Goal: Task Accomplishment & Management: Manage account settings

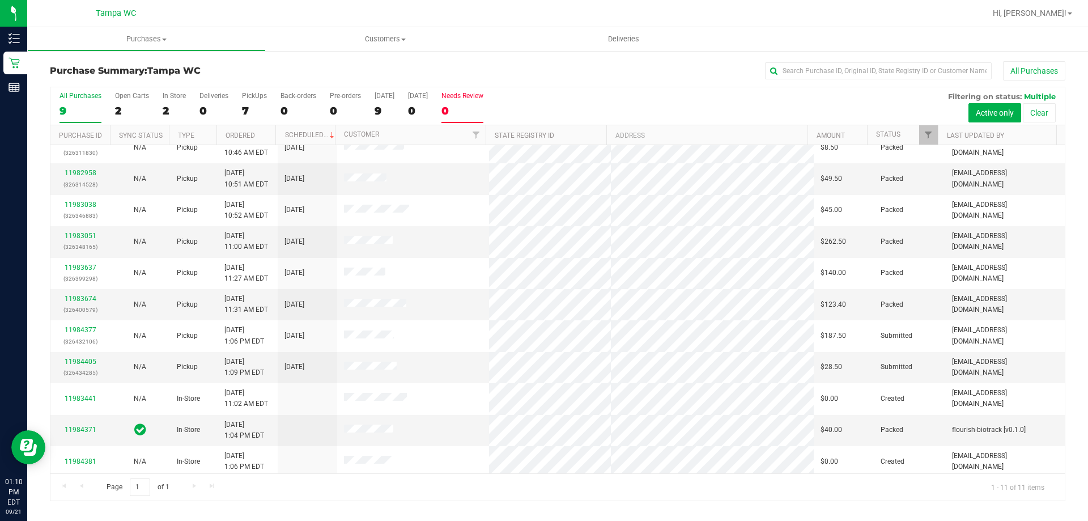
scroll to position [16, 0]
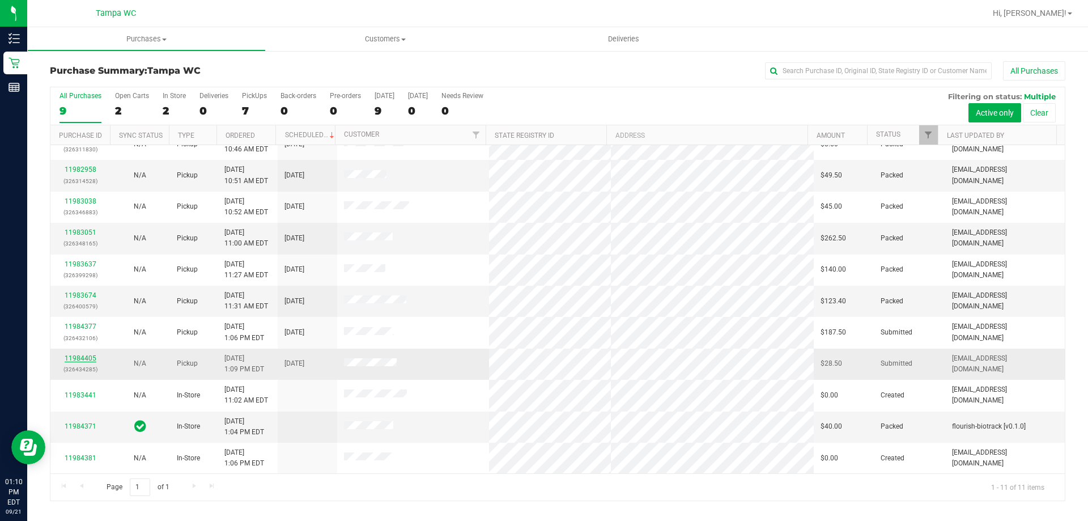
click at [87, 355] on link "11984405" at bounding box center [81, 358] width 32 height 8
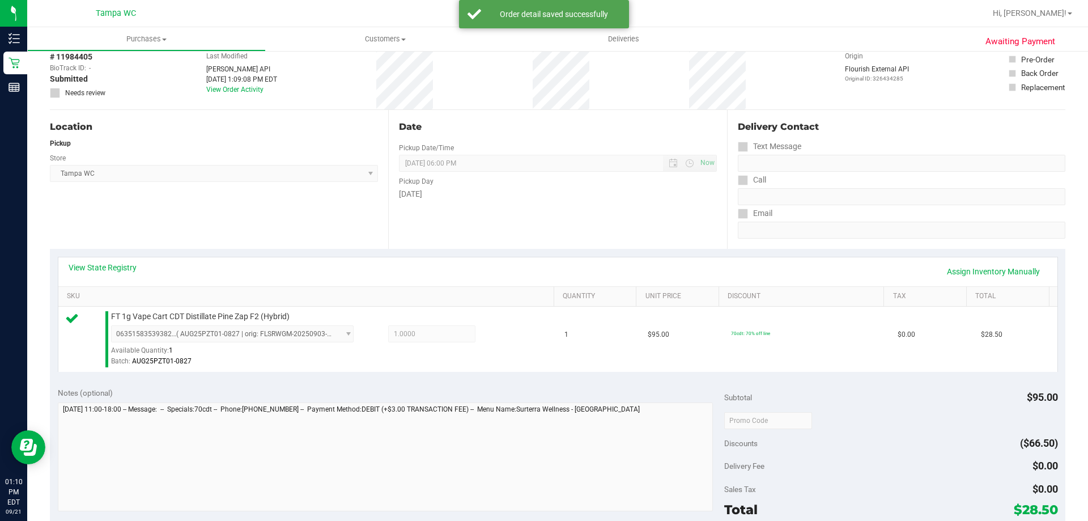
scroll to position [283, 0]
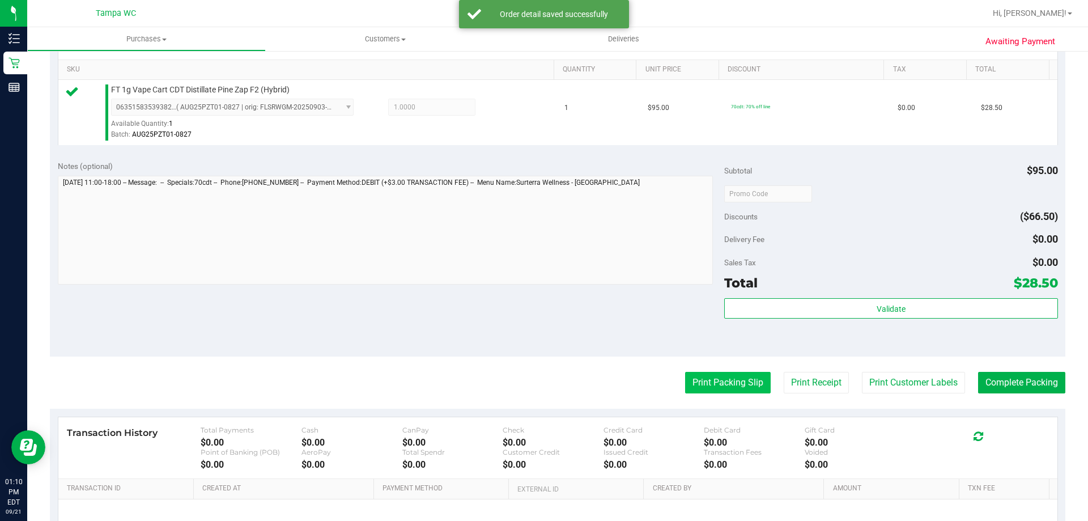
click at [722, 381] on button "Print Packing Slip" at bounding box center [728, 383] width 86 height 22
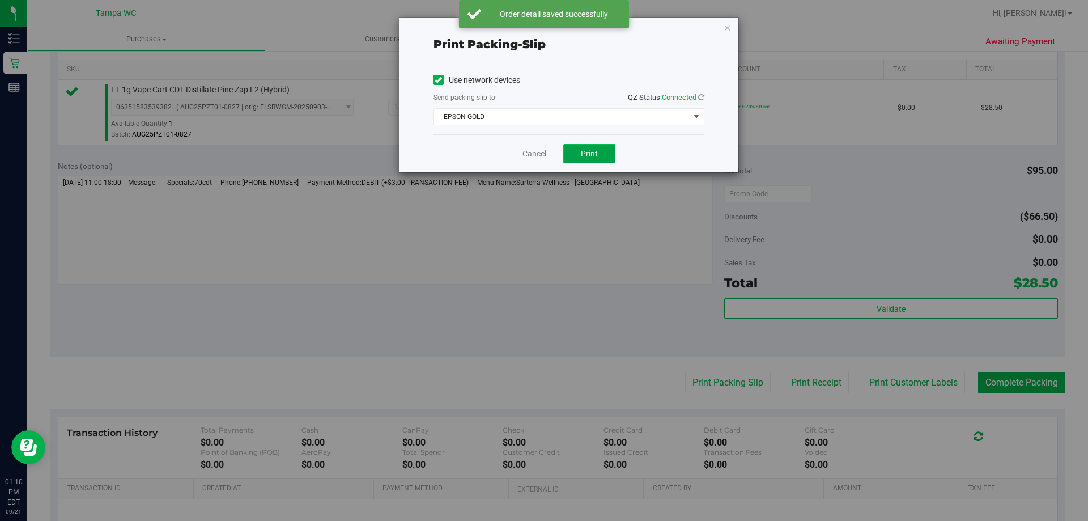
click at [603, 151] on button "Print" at bounding box center [589, 153] width 52 height 19
click at [728, 23] on icon "button" at bounding box center [728, 27] width 8 height 14
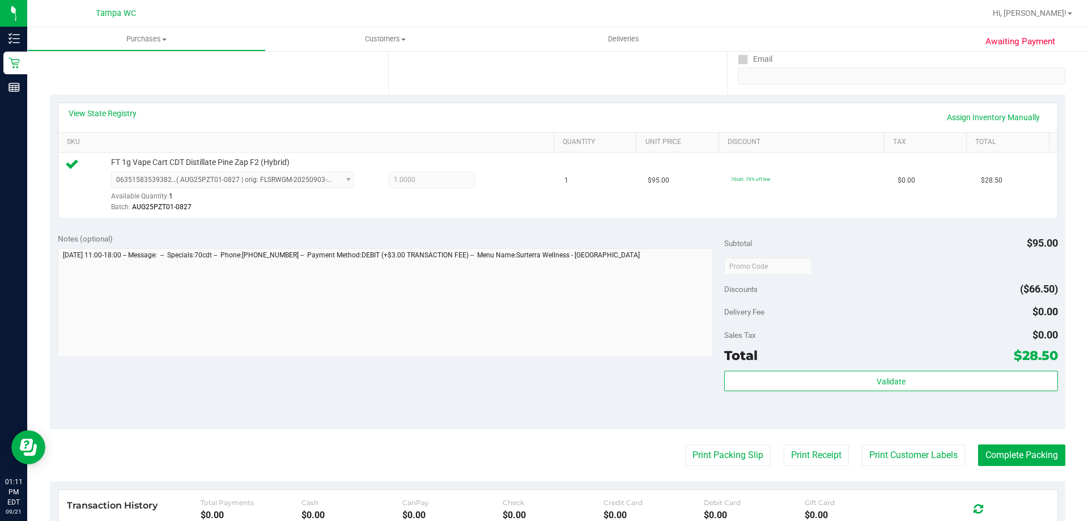
scroll to position [170, 0]
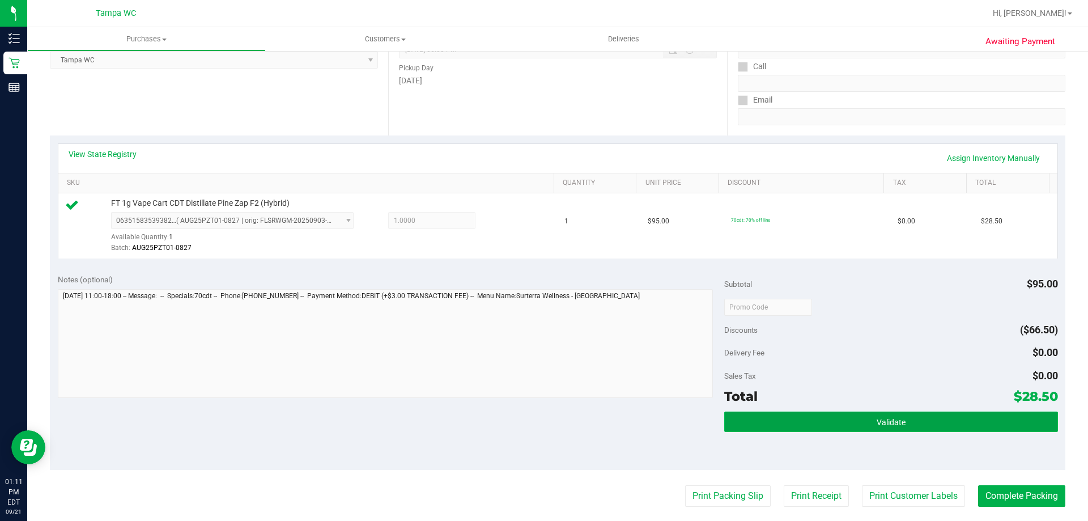
click at [987, 421] on button "Validate" at bounding box center [890, 422] width 333 height 20
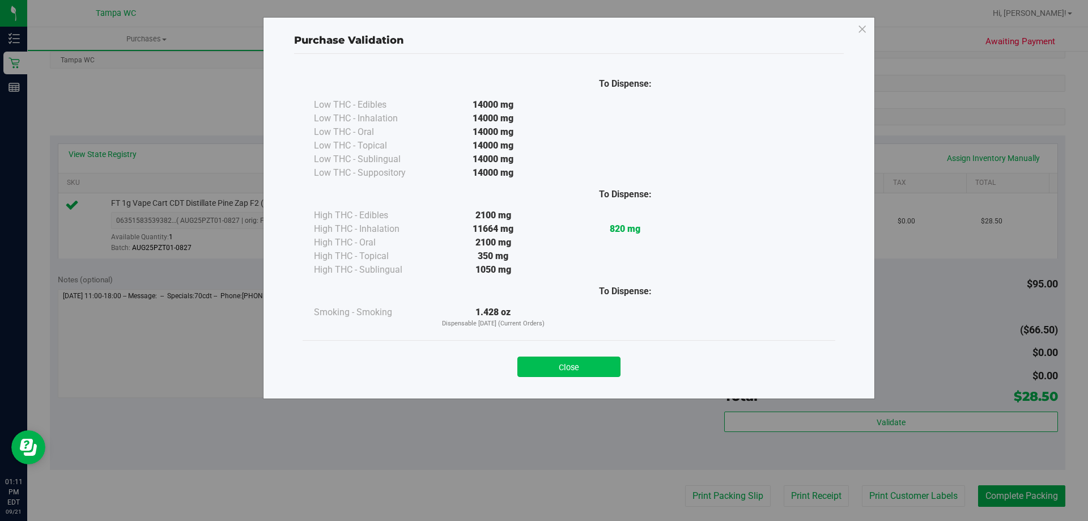
click at [590, 368] on button "Close" at bounding box center [569, 367] width 103 height 20
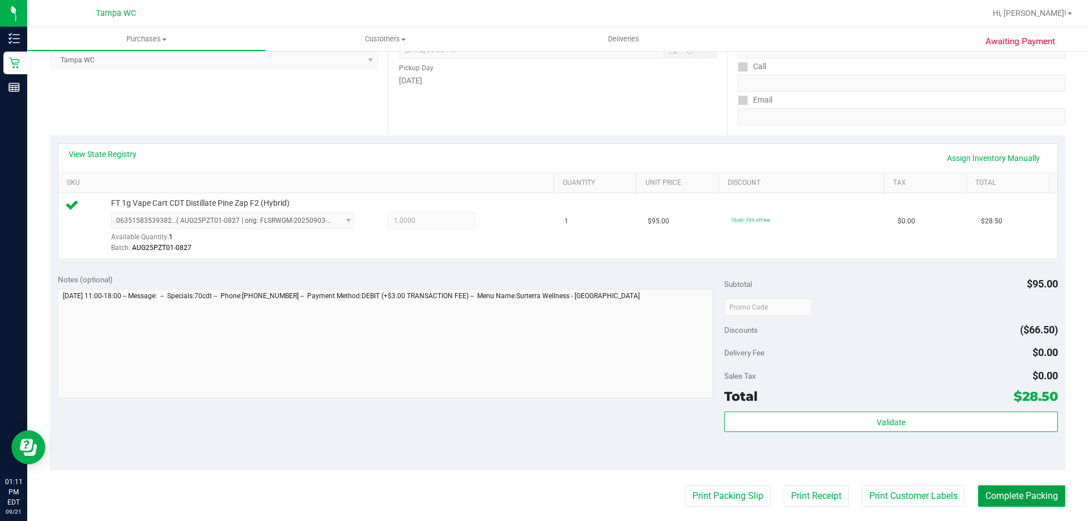
click at [995, 492] on button "Complete Packing" at bounding box center [1021, 496] width 87 height 22
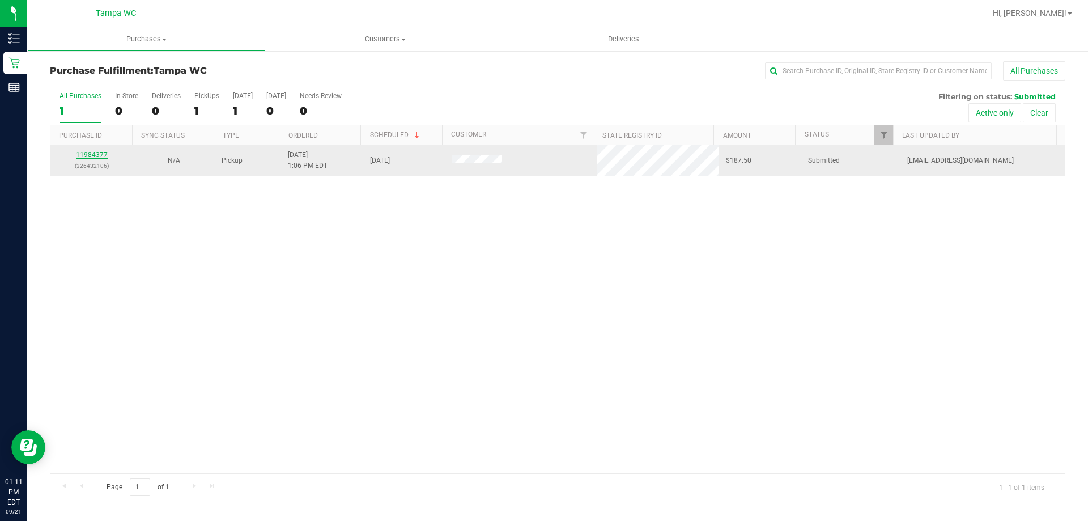
click at [91, 154] on link "11984377" at bounding box center [92, 155] width 32 height 8
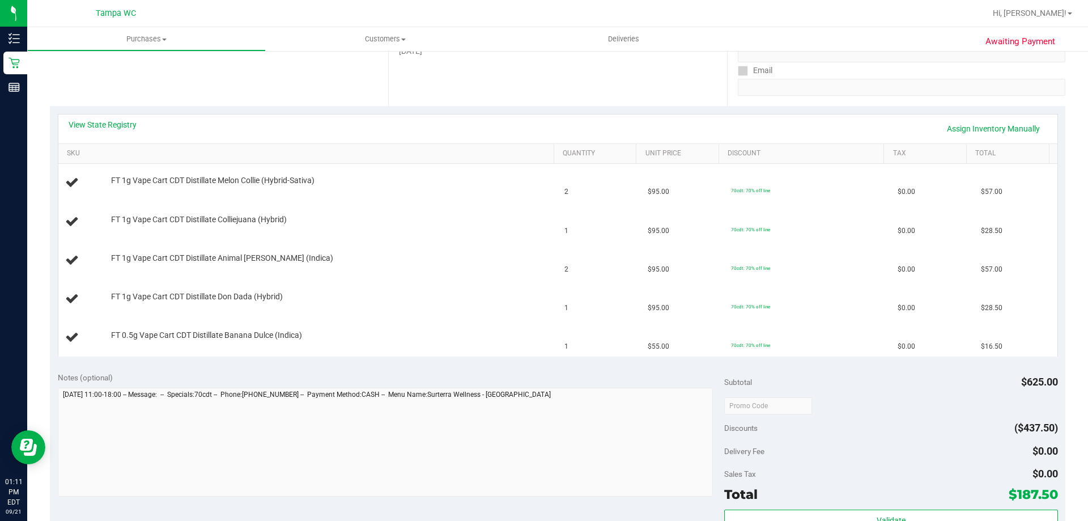
scroll to position [283, 0]
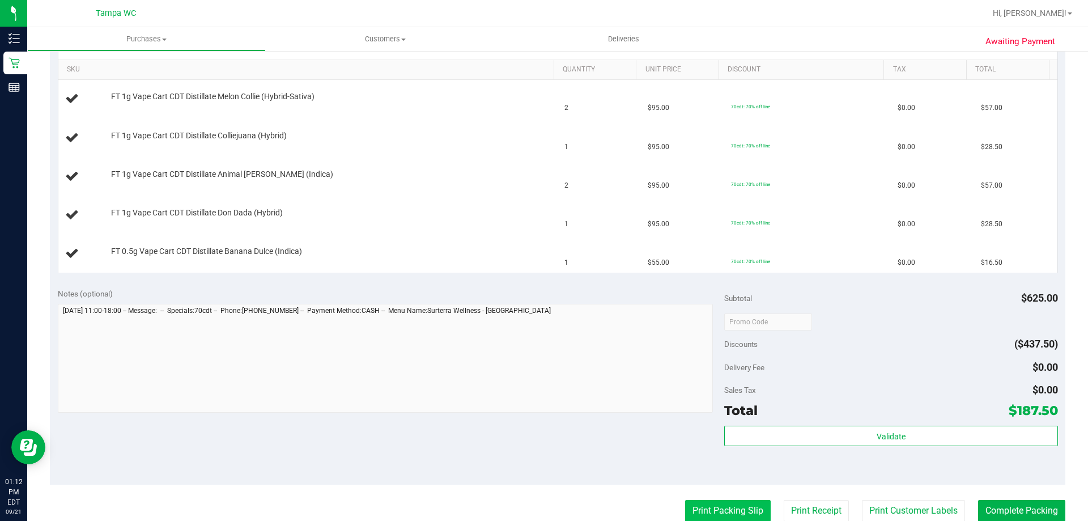
click at [711, 512] on button "Print Packing Slip" at bounding box center [728, 511] width 86 height 22
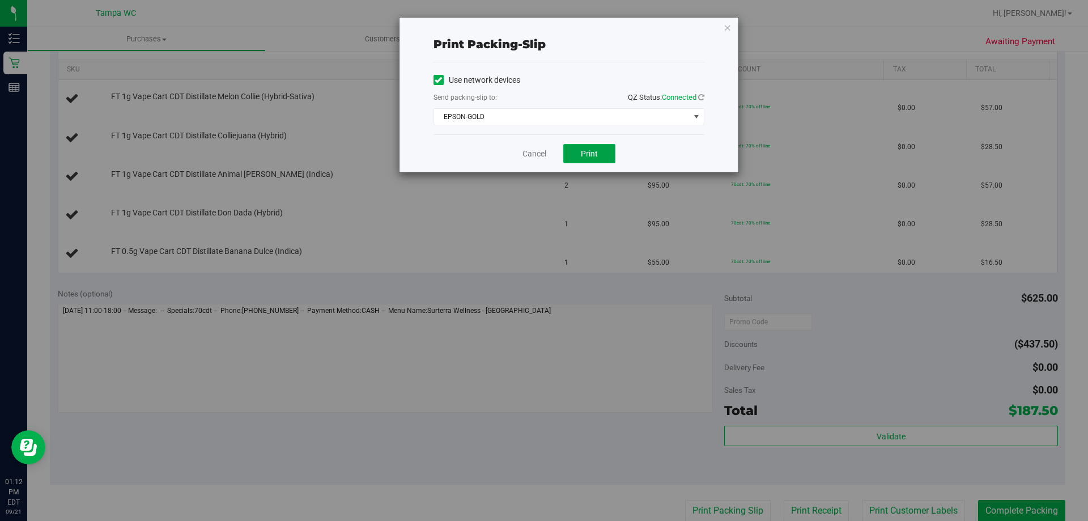
click at [584, 150] on span "Print" at bounding box center [589, 153] width 17 height 9
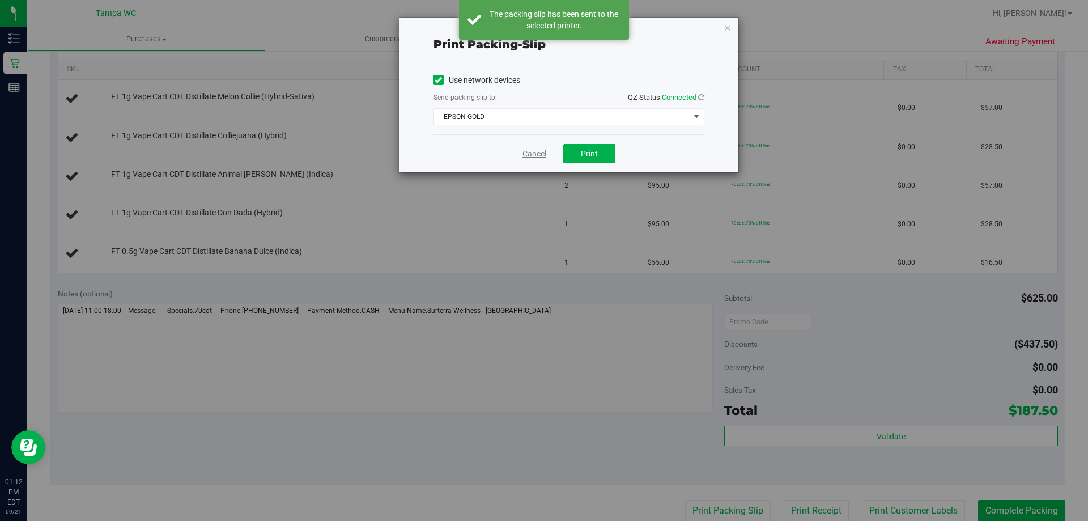
click at [524, 152] on link "Cancel" at bounding box center [535, 154] width 24 height 12
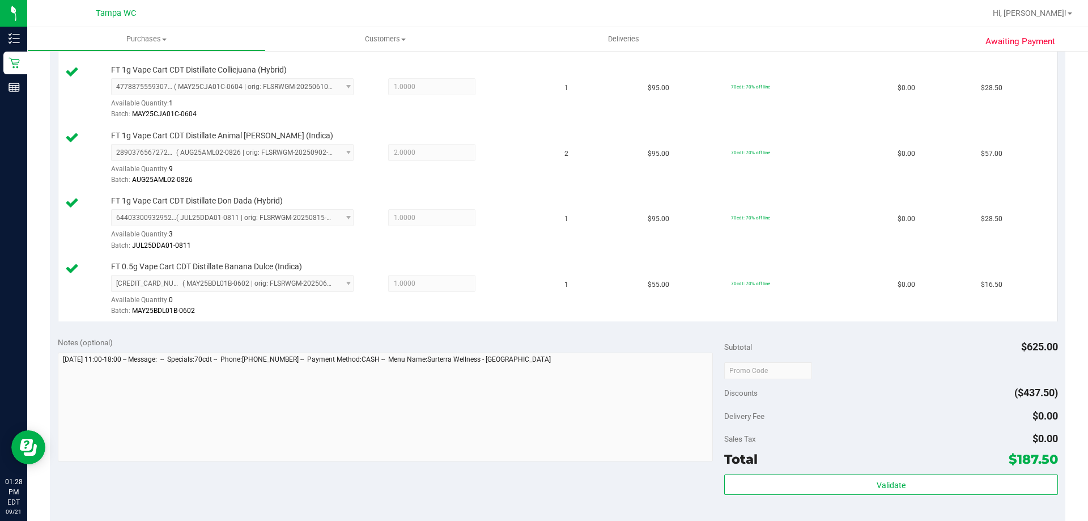
scroll to position [567, 0]
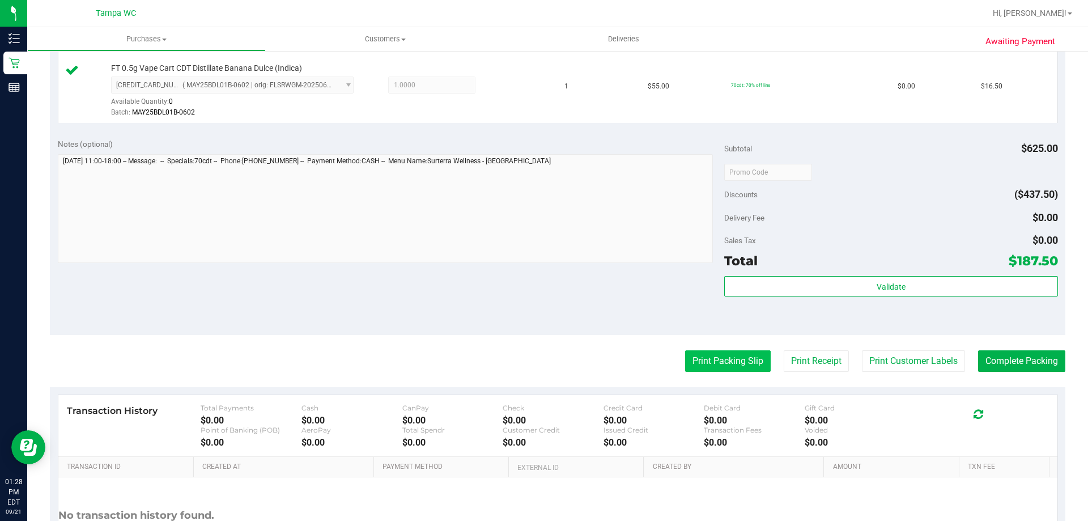
click at [713, 371] on button "Print Packing Slip" at bounding box center [728, 361] width 86 height 22
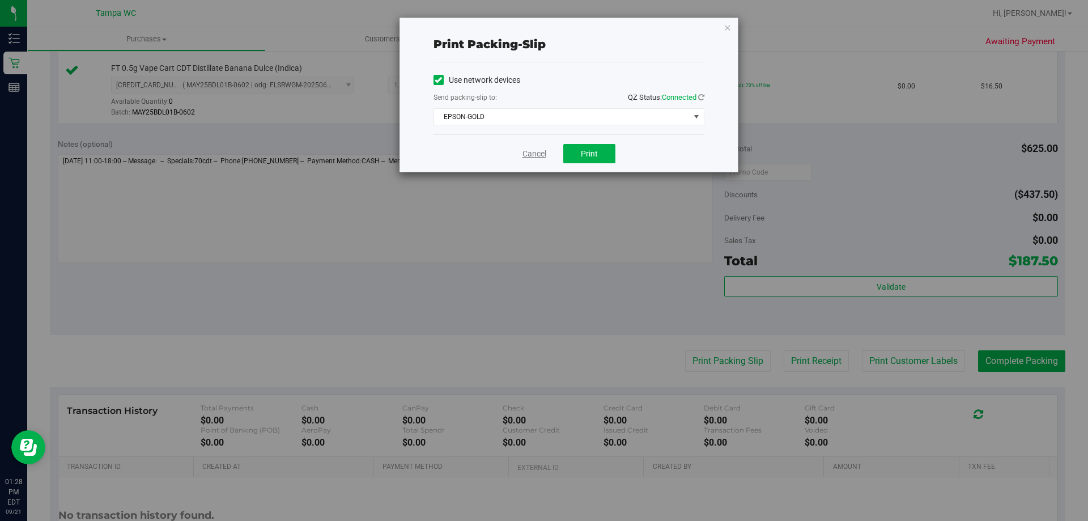
click at [542, 158] on link "Cancel" at bounding box center [535, 154] width 24 height 12
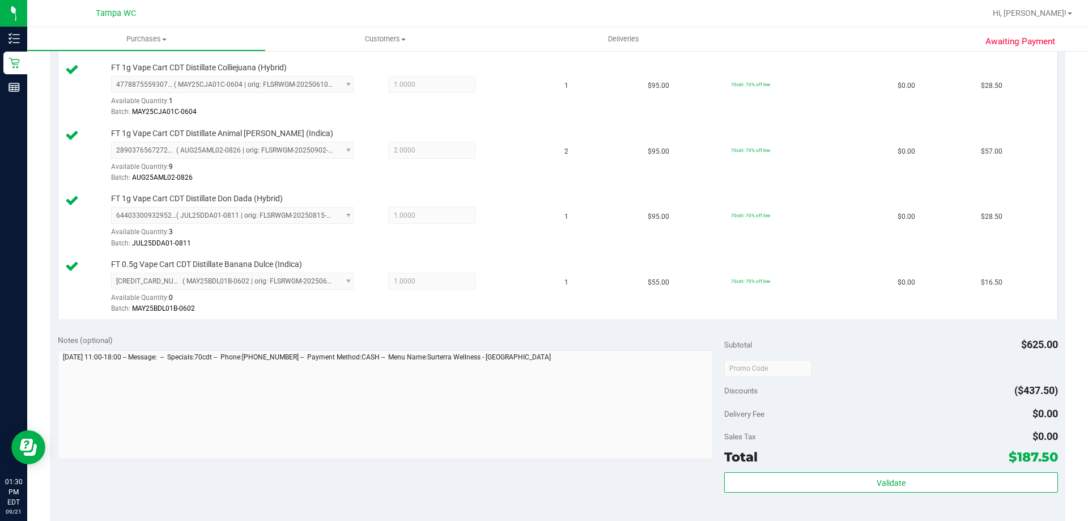
scroll to position [454, 0]
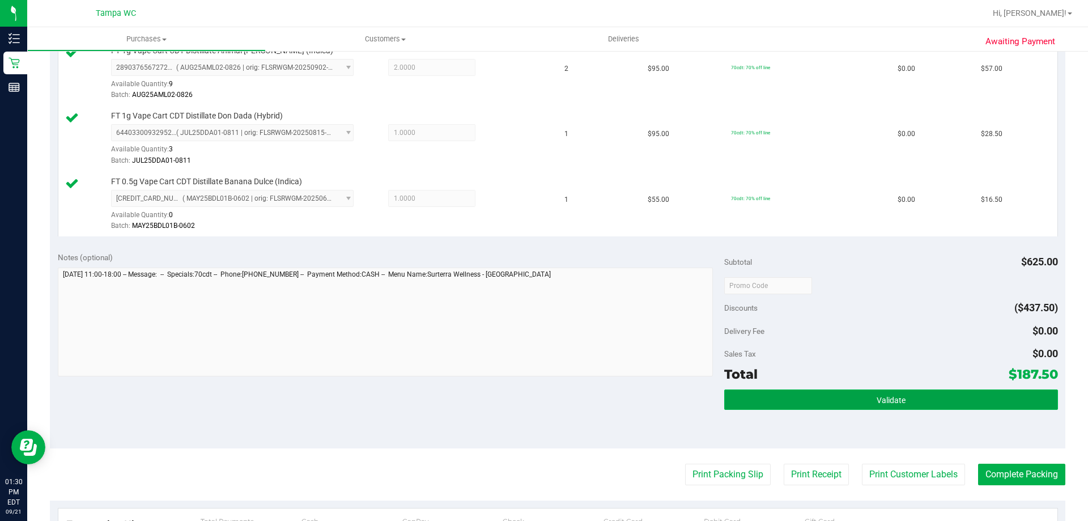
click at [833, 396] on button "Validate" at bounding box center [890, 399] width 333 height 20
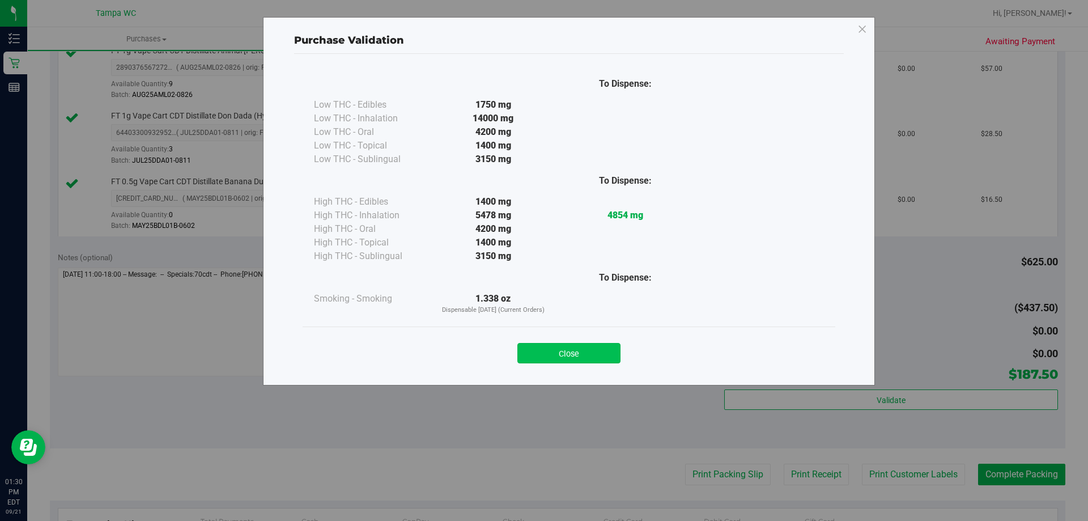
click at [561, 346] on button "Close" at bounding box center [569, 353] width 103 height 20
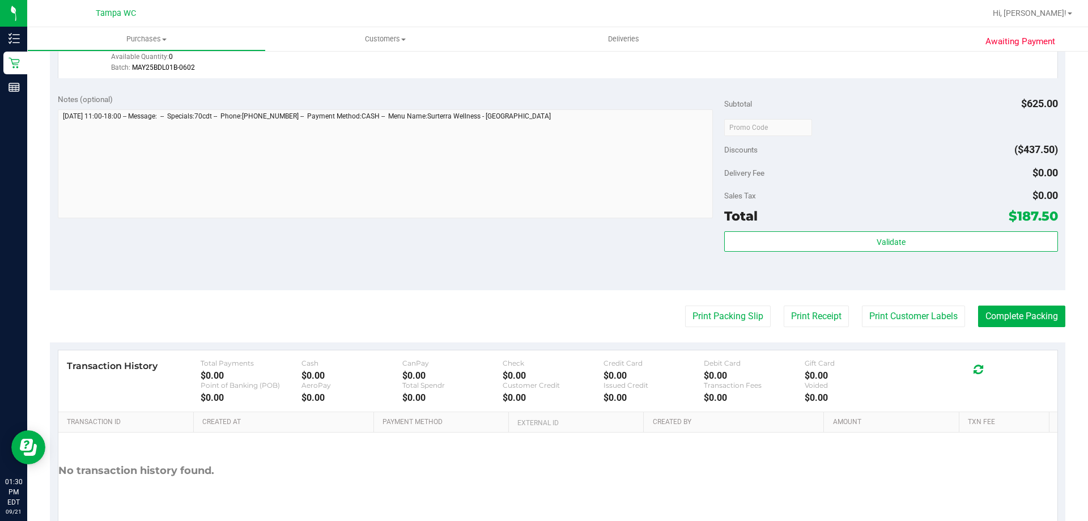
scroll to position [624, 0]
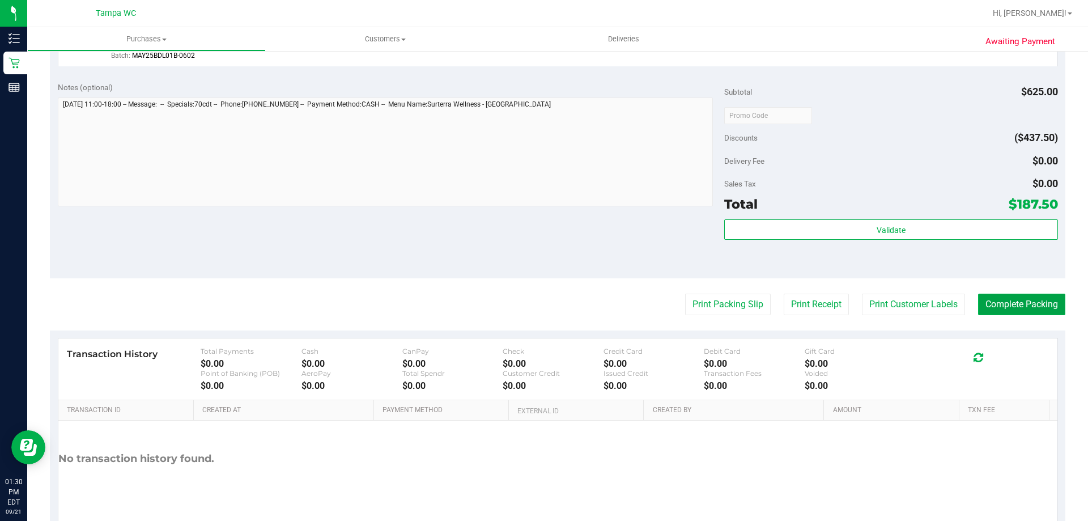
click at [1006, 298] on button "Complete Packing" at bounding box center [1021, 305] width 87 height 22
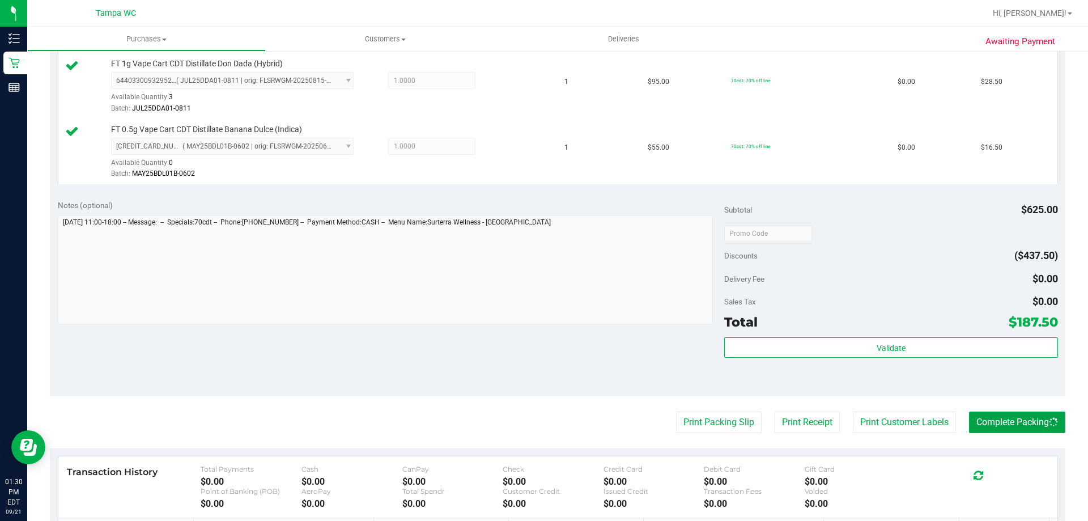
scroll to position [341, 0]
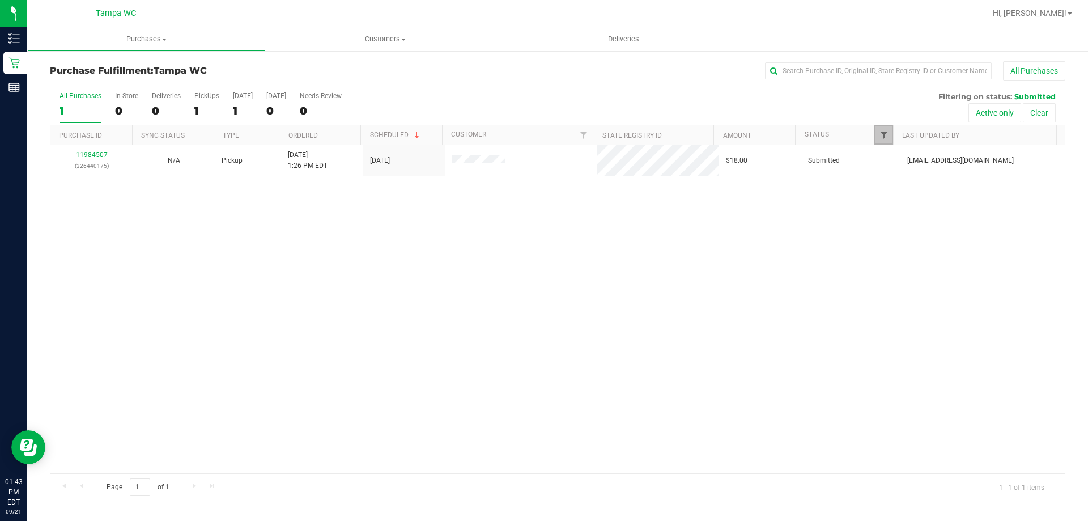
click at [885, 133] on span "Filter" at bounding box center [884, 134] width 9 height 9
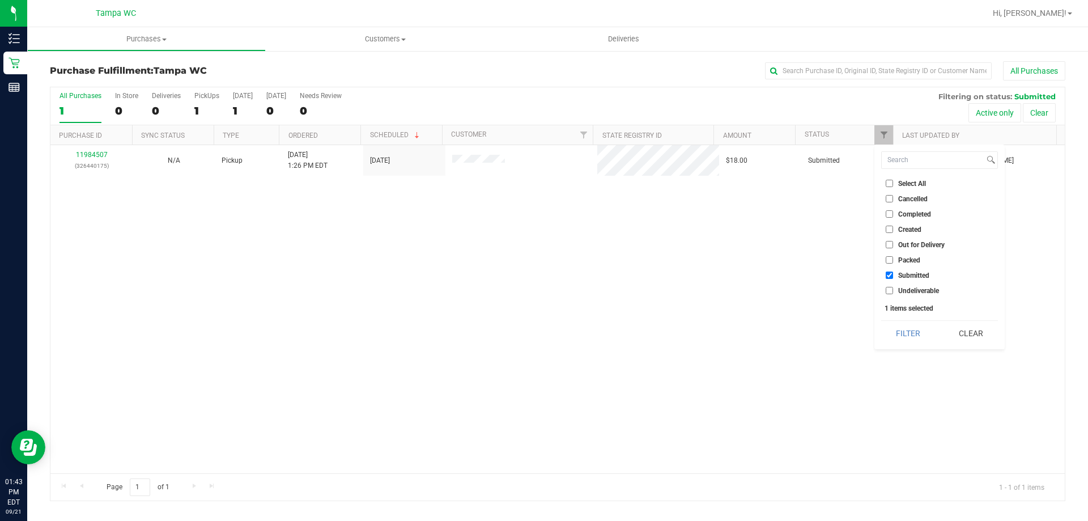
click at [902, 261] on span "Packed" at bounding box center [909, 260] width 22 height 7
click at [893, 261] on input "Packed" at bounding box center [889, 259] width 7 height 7
checkbox input "true"
click at [922, 343] on button "Filter" at bounding box center [908, 333] width 54 height 25
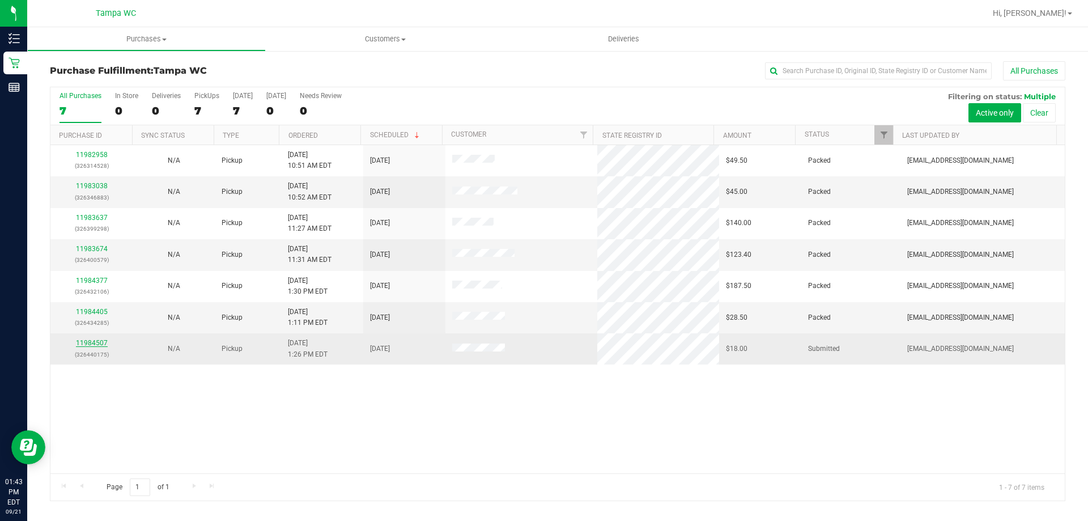
click at [101, 345] on link "11984507" at bounding box center [92, 343] width 32 height 8
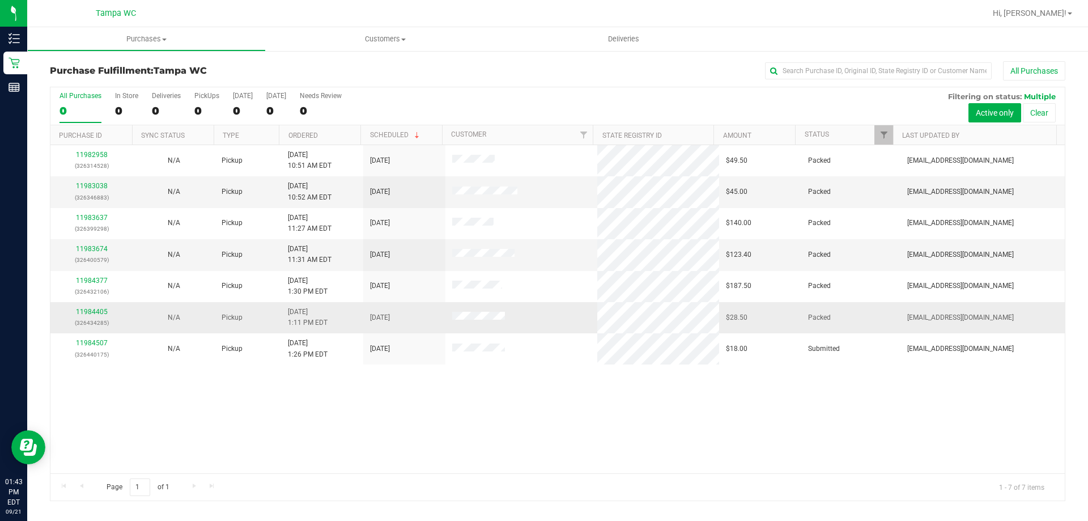
click at [95, 306] on td "11984405 (326434285)" at bounding box center [91, 317] width 82 height 31
click at [96, 317] on p "(326434285)" at bounding box center [91, 322] width 69 height 11
click at [99, 311] on link "11984405" at bounding box center [92, 312] width 32 height 8
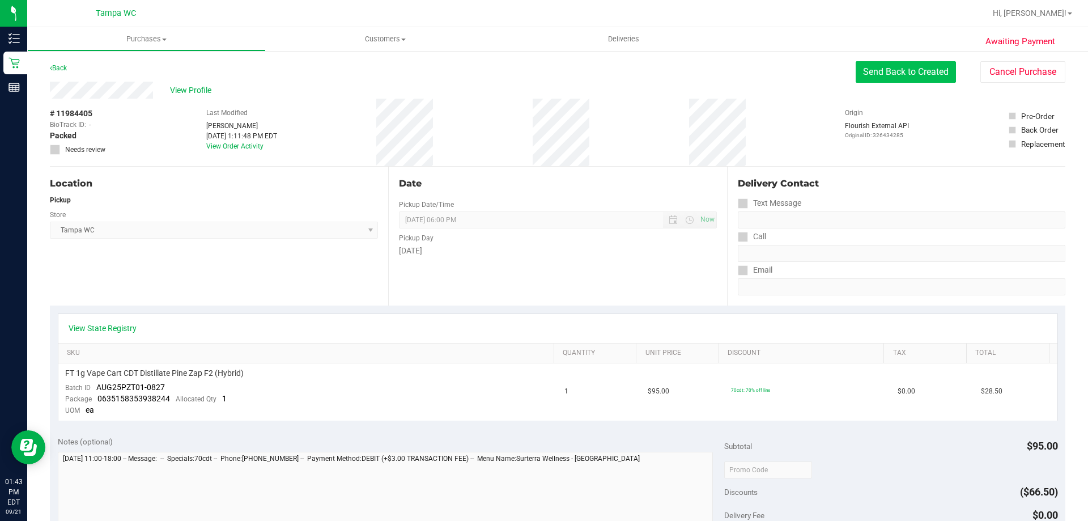
click at [885, 74] on button "Send Back to Created" at bounding box center [906, 72] width 100 height 22
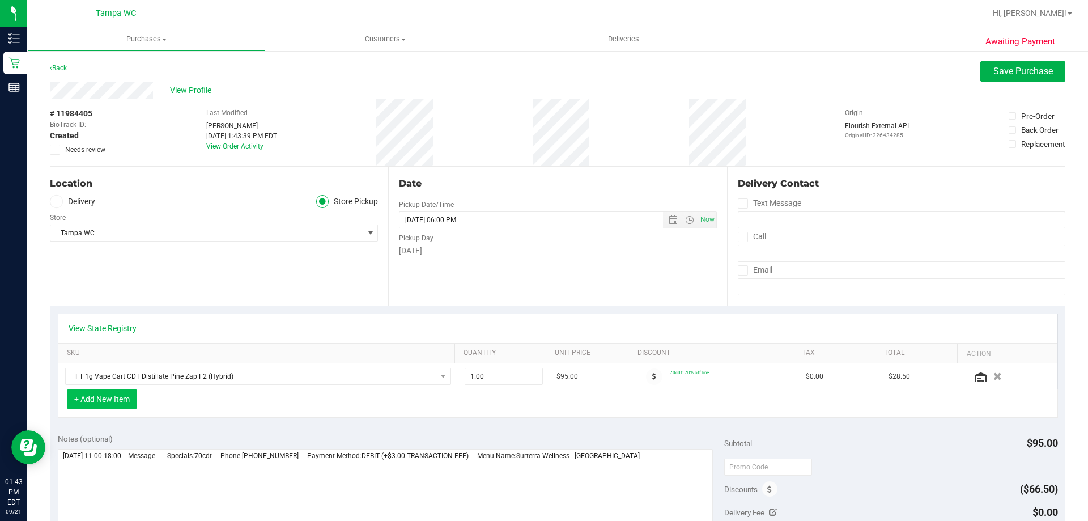
click at [83, 400] on button "+ Add New Item" at bounding box center [102, 398] width 70 height 19
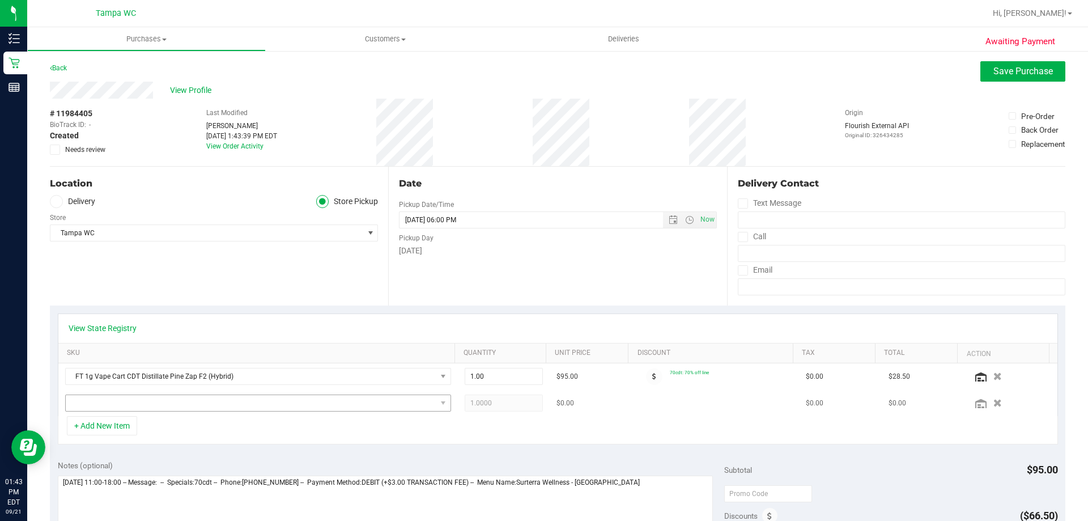
click at [156, 392] on td at bounding box center [258, 403] width 400 height 26
click at [159, 405] on span "NO DATA FOUND" at bounding box center [251, 403] width 371 height 16
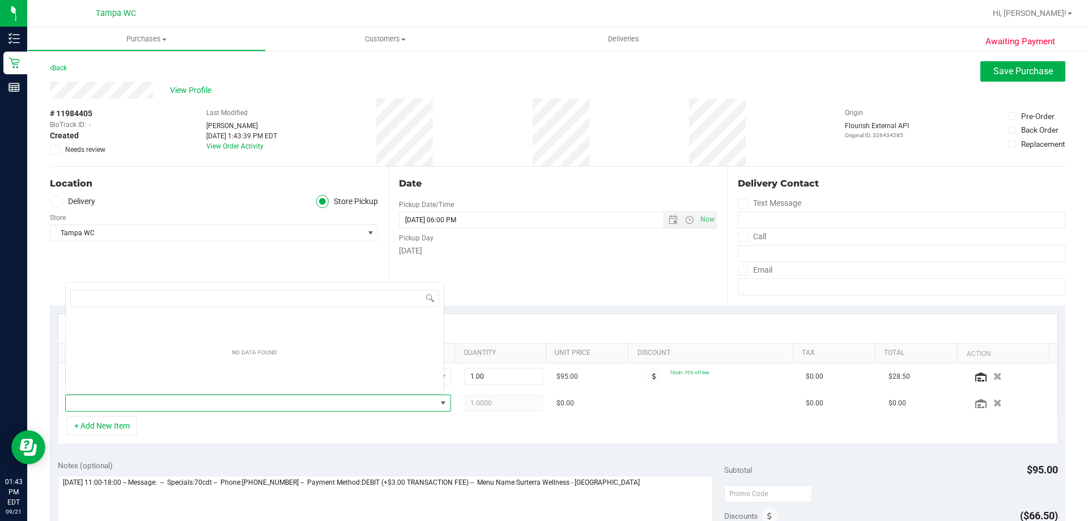
scroll to position [17, 376]
type input "hot mess"
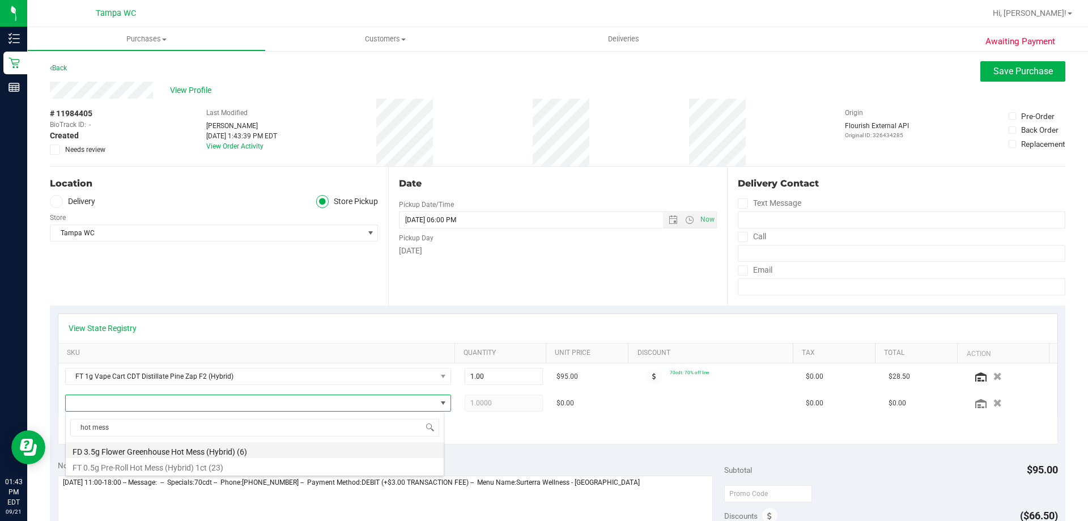
click at [151, 456] on li "FD 3.5g Flower Greenhouse Hot Mess (Hybrid) (6)" at bounding box center [255, 450] width 378 height 16
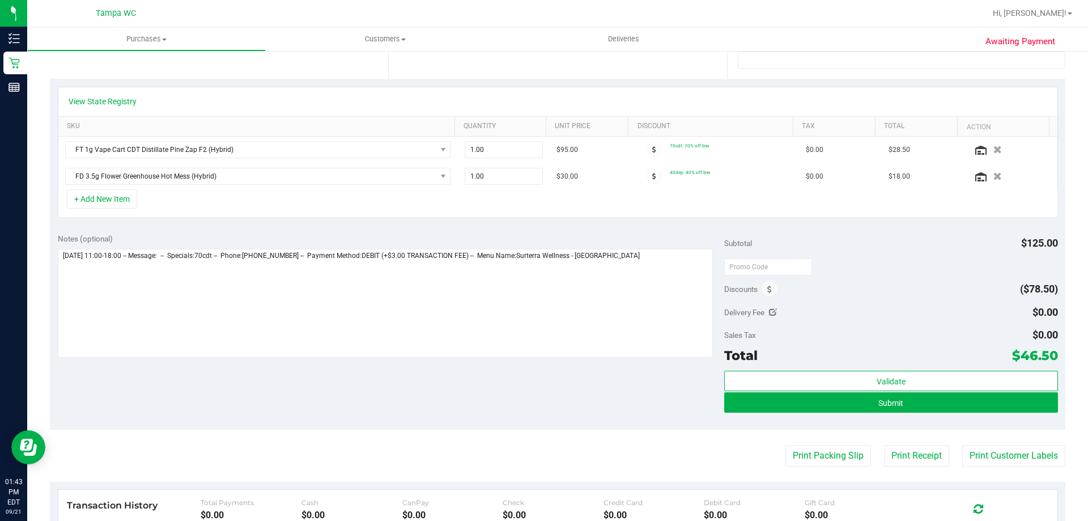
scroll to position [0, 0]
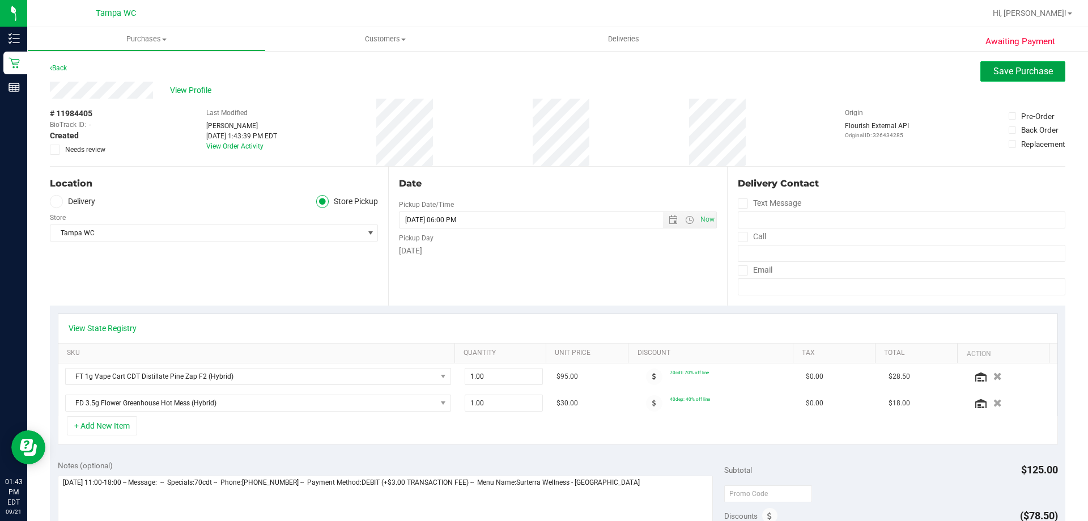
click at [994, 76] on span "Save Purchase" at bounding box center [1024, 71] width 60 height 11
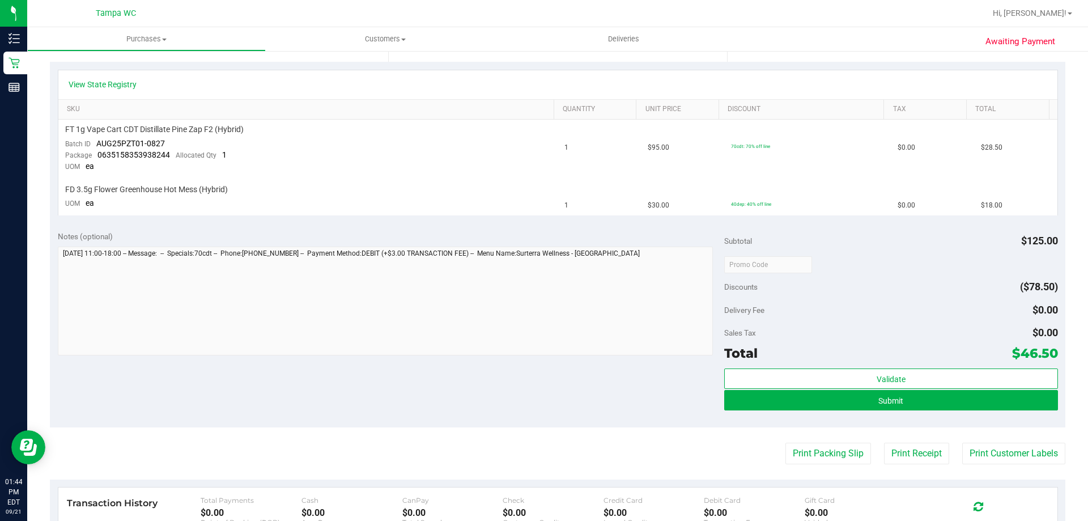
scroll to position [227, 0]
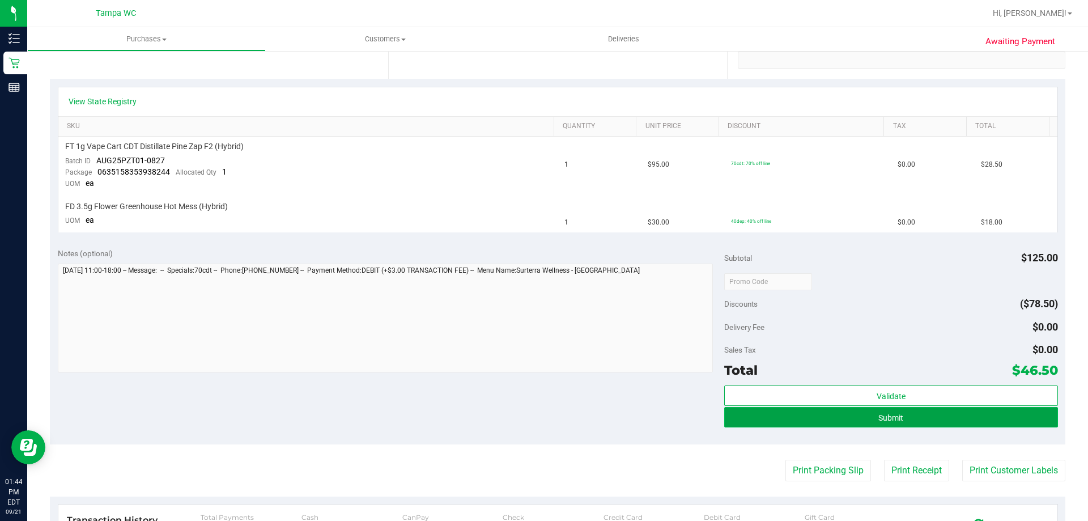
click at [920, 417] on button "Submit" at bounding box center [890, 417] width 333 height 20
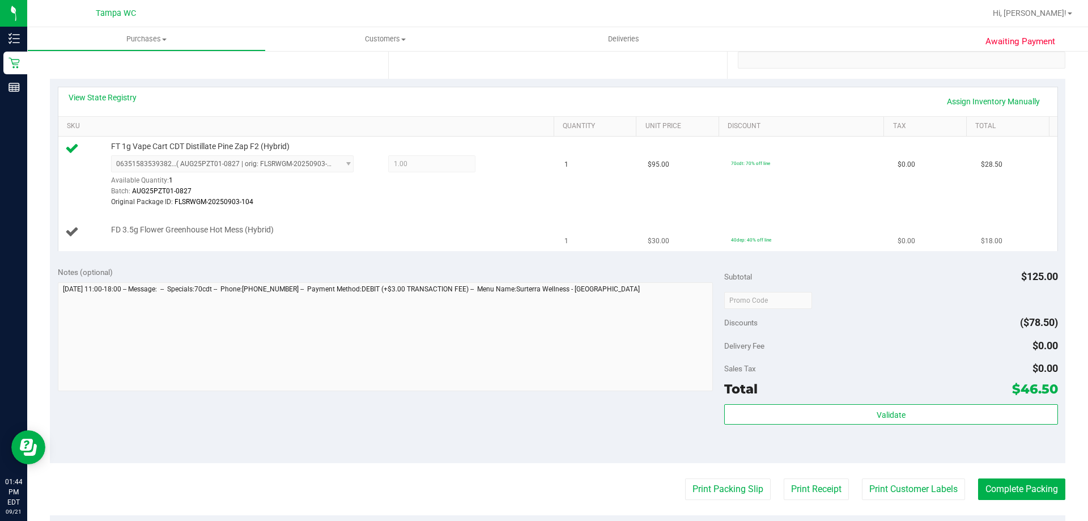
click at [448, 240] on td "FD 3.5g Flower Greenhouse Hot Mess (Hybrid)" at bounding box center [308, 232] width 500 height 38
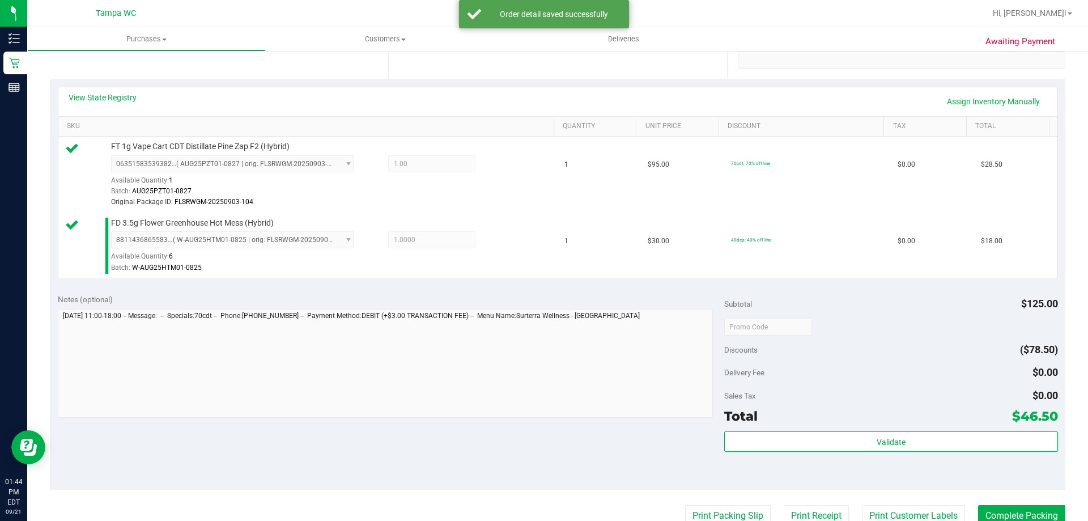
scroll to position [340, 0]
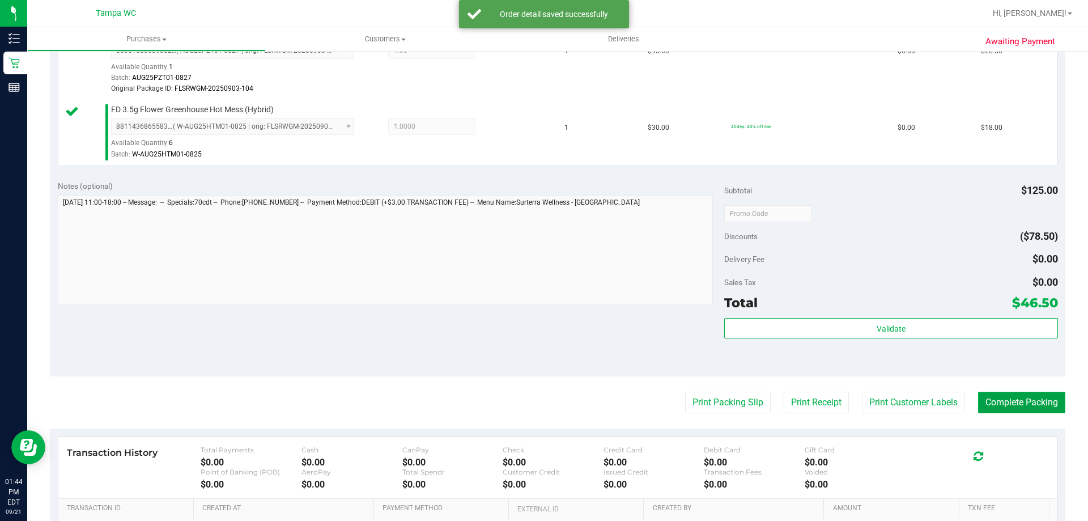
click at [994, 396] on button "Complete Packing" at bounding box center [1021, 403] width 87 height 22
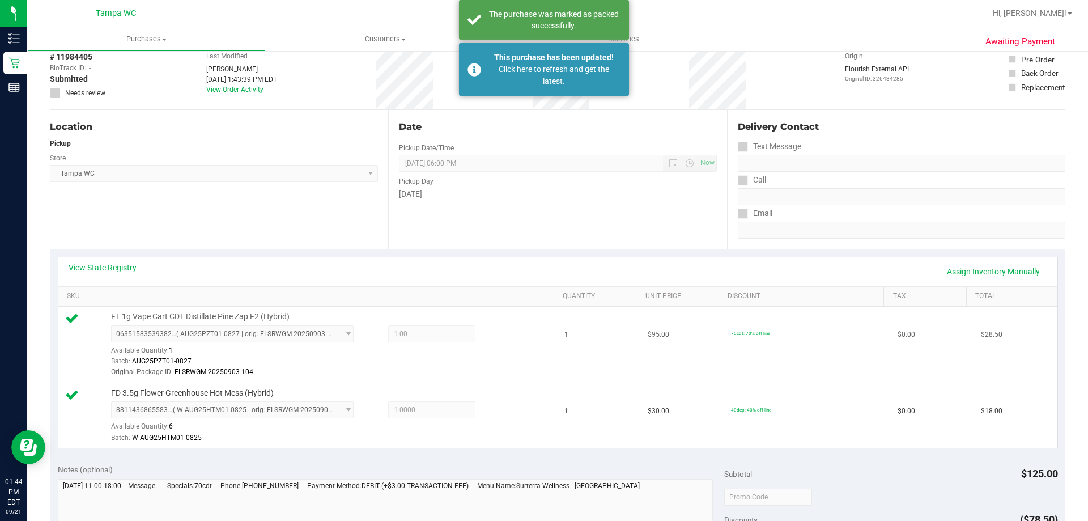
scroll to position [0, 0]
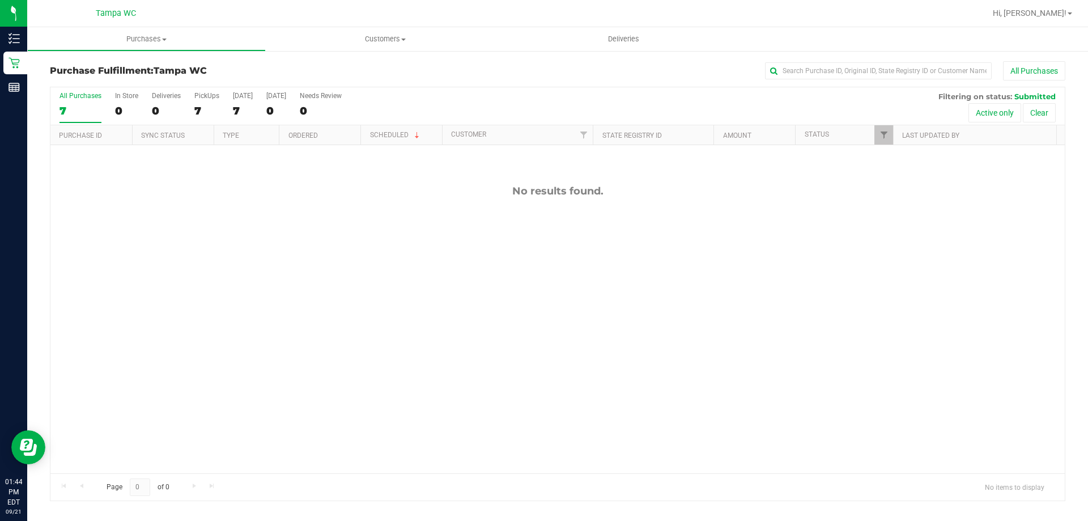
scroll to position [57, 0]
click at [888, 142] on link "Filter" at bounding box center [884, 134] width 19 height 19
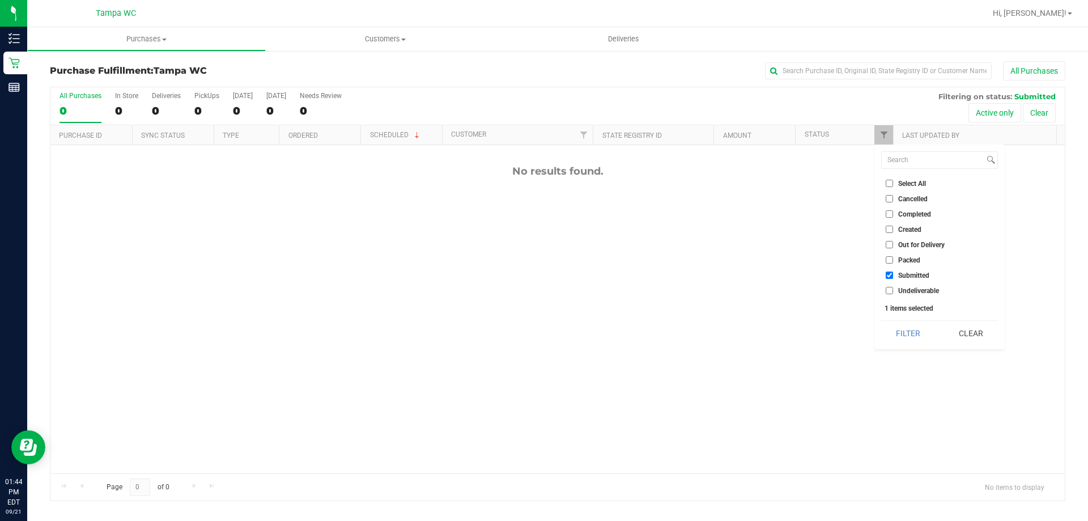
click at [906, 264] on span "Packed" at bounding box center [909, 260] width 22 height 7
click at [893, 264] on input "Packed" at bounding box center [889, 259] width 7 height 7
checkbox input "true"
click at [918, 346] on div "Select All Cancelled Completed Created Out for Delivery Packed Submitted Undeli…" at bounding box center [940, 247] width 130 height 205
click at [898, 341] on button "Filter" at bounding box center [908, 333] width 54 height 25
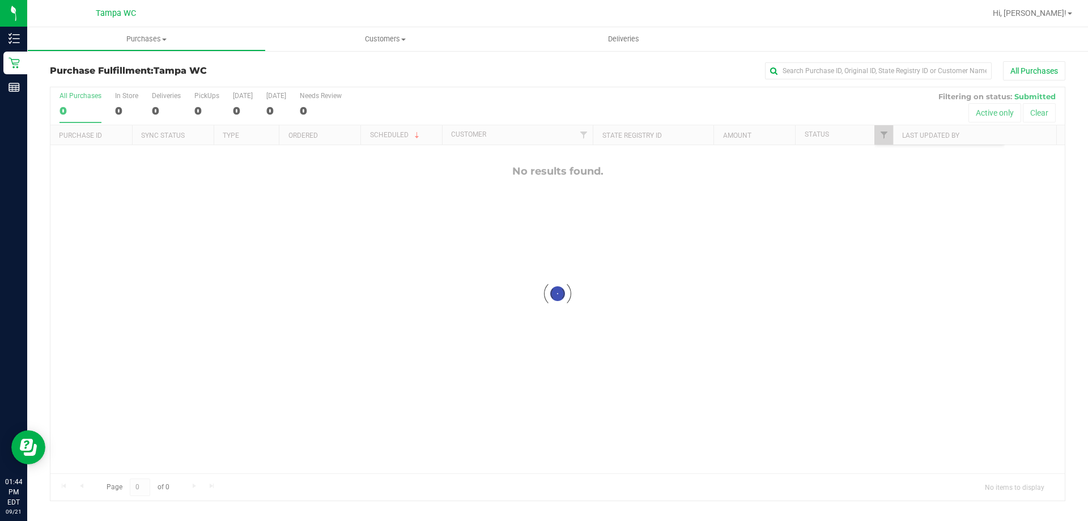
scroll to position [0, 0]
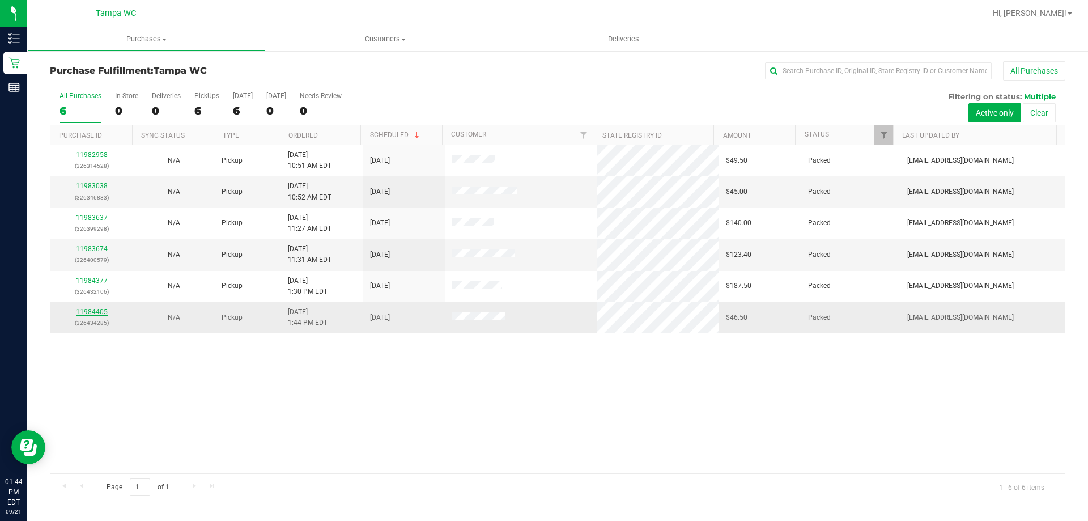
click at [96, 311] on link "11984405" at bounding box center [92, 312] width 32 height 8
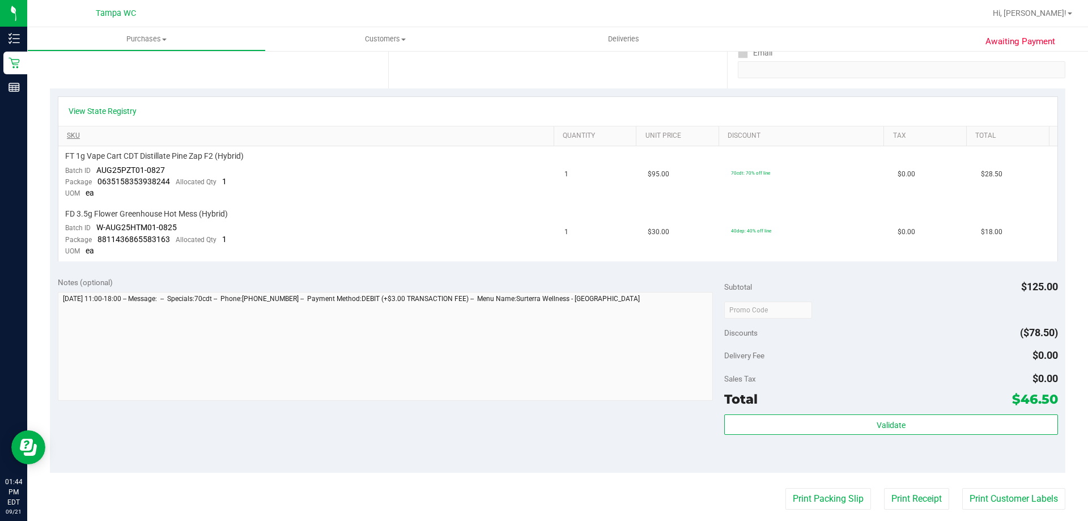
scroll to position [113, 0]
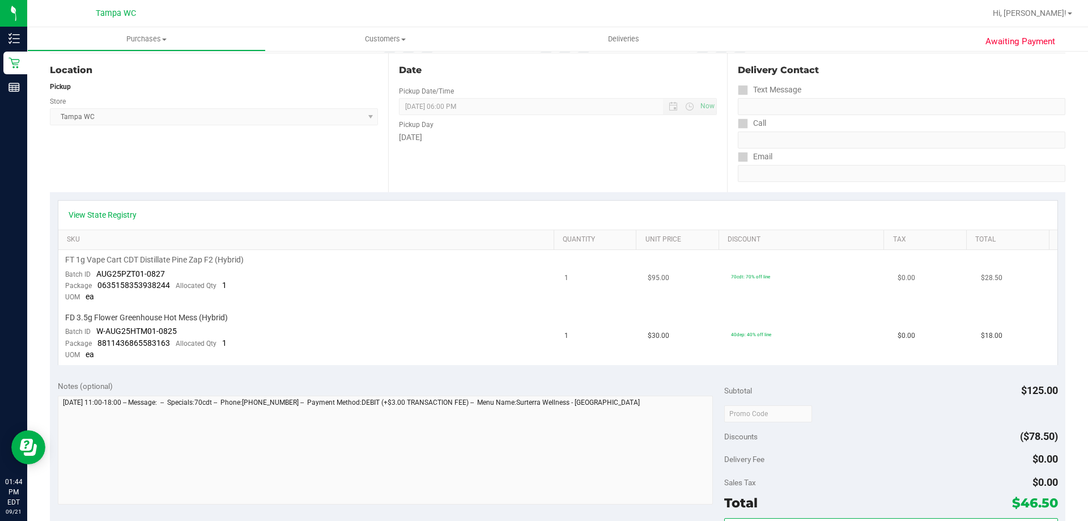
click at [487, 259] on div "FT 1g Vape Cart CDT Distillate Pine Zap F2 (Hybrid)" at bounding box center [308, 260] width 486 height 11
drag, startPoint x: 616, startPoint y: 271, endPoint x: 625, endPoint y: 362, distance: 91.7
click at [625, 362] on td "1" at bounding box center [599, 336] width 83 height 57
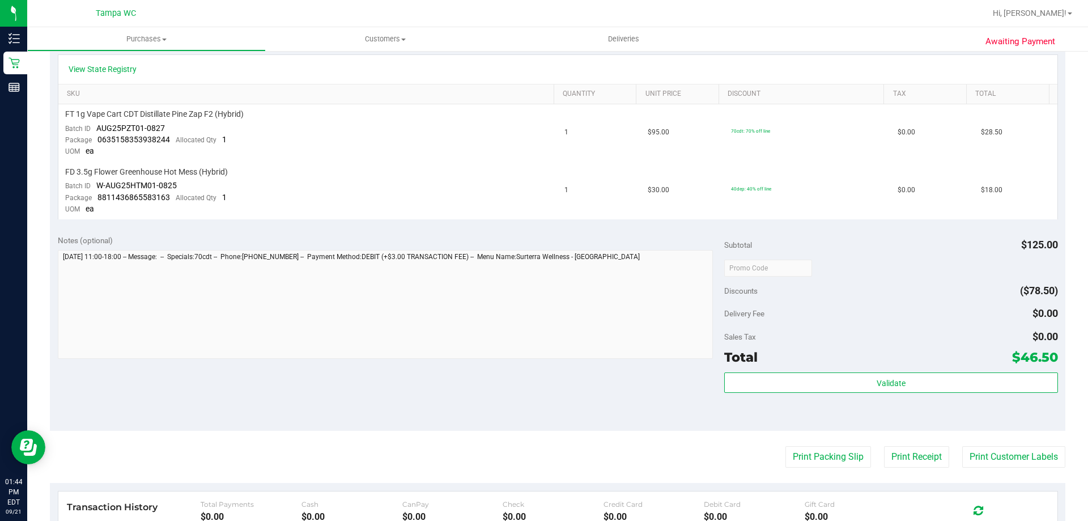
scroll to position [397, 0]
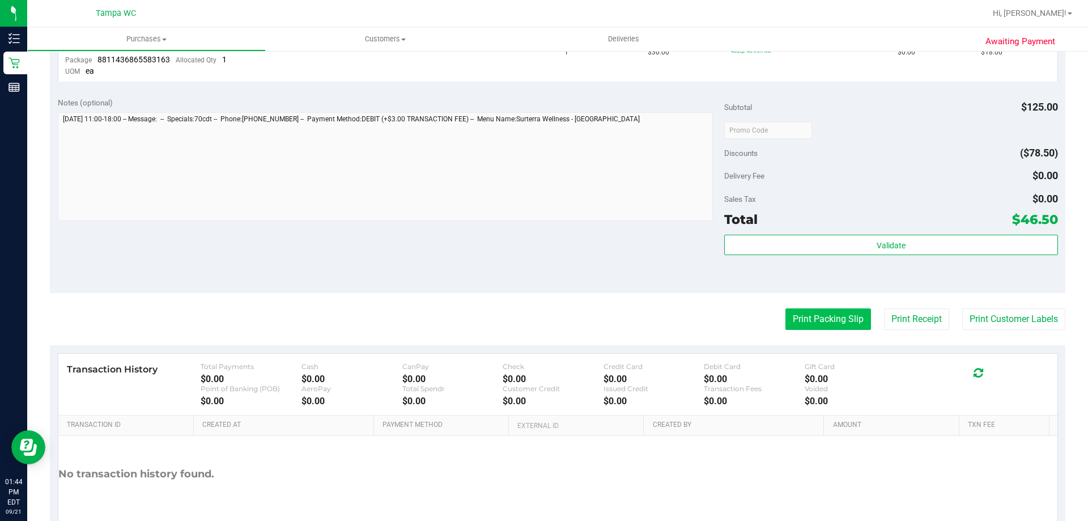
click at [802, 319] on button "Print Packing Slip" at bounding box center [829, 319] width 86 height 22
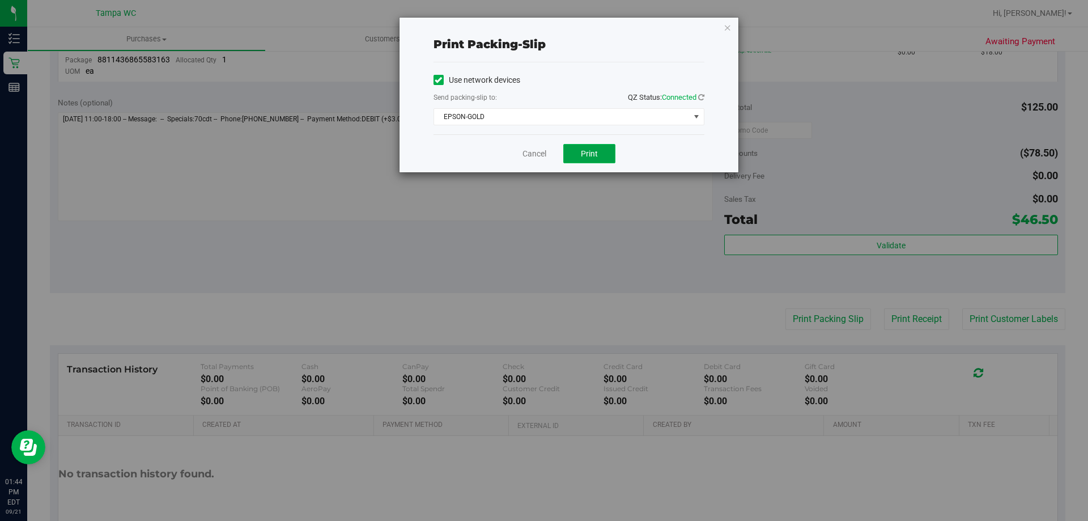
click at [586, 150] on span "Print" at bounding box center [589, 153] width 17 height 9
click at [536, 151] on link "Cancel" at bounding box center [535, 154] width 24 height 12
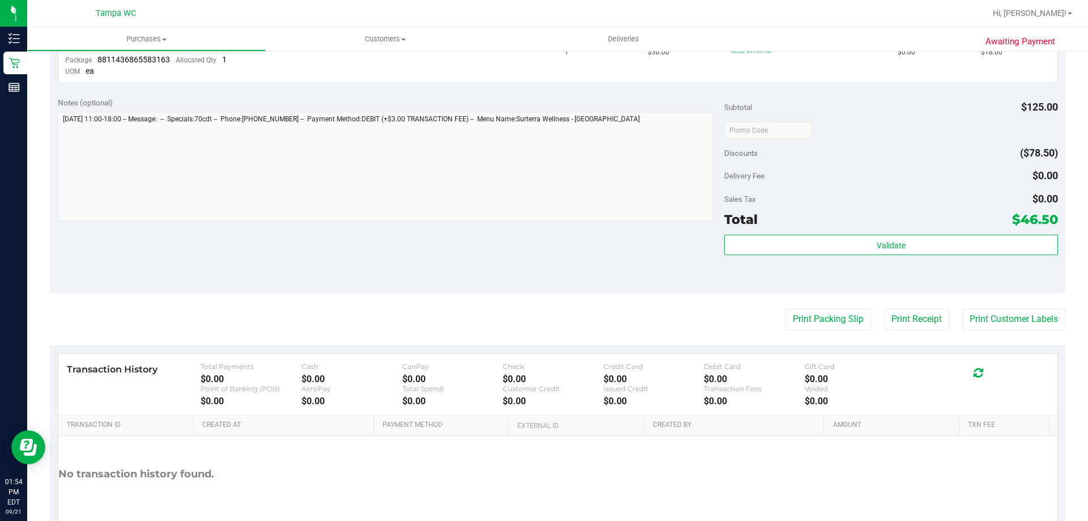
click at [320, 287] on div "Notes (optional) Subtotal $125.00 Discounts ($78.50) Delivery Fee $0.00 Sales T…" at bounding box center [558, 191] width 1016 height 204
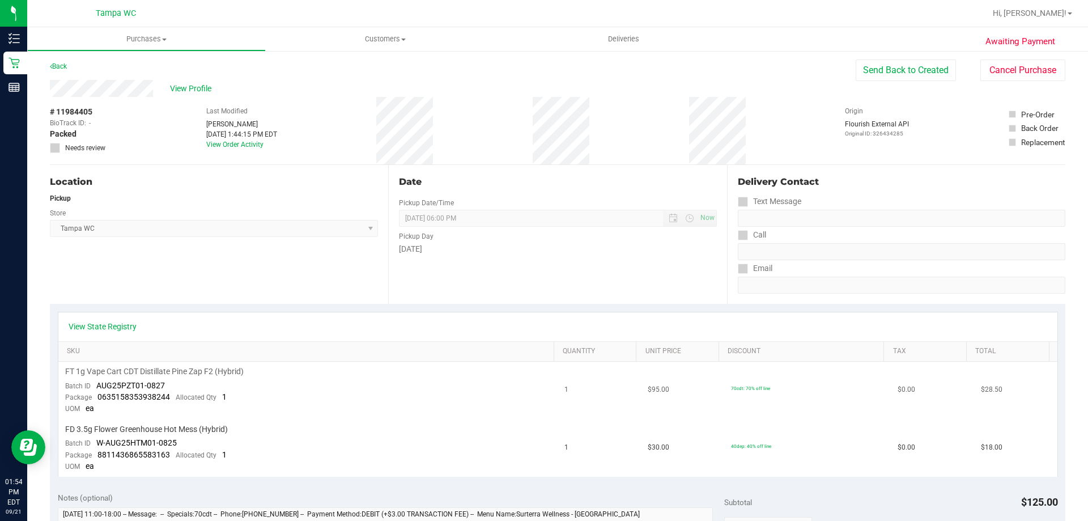
scroll to position [0, 0]
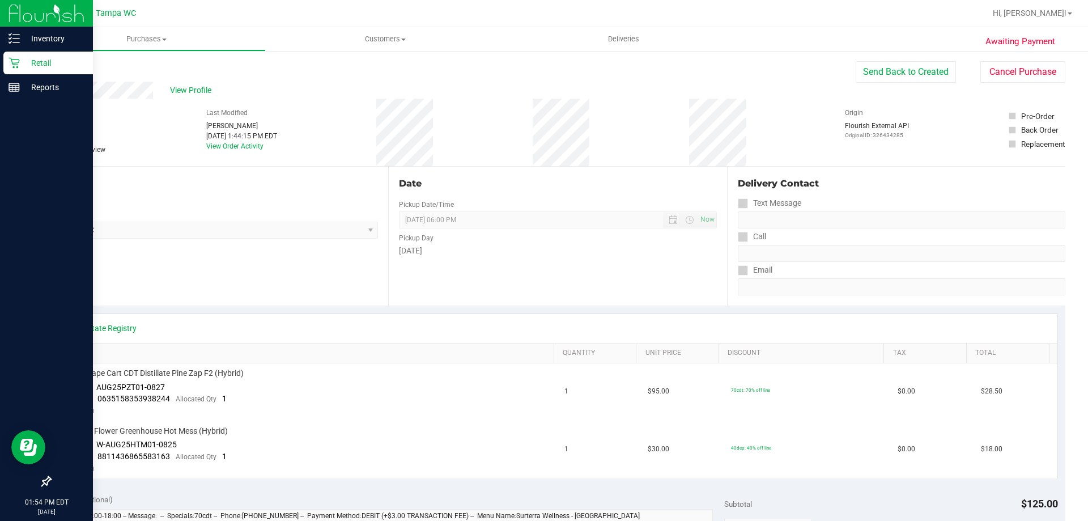
click at [7, 60] on div "Retail" at bounding box center [48, 63] width 90 height 23
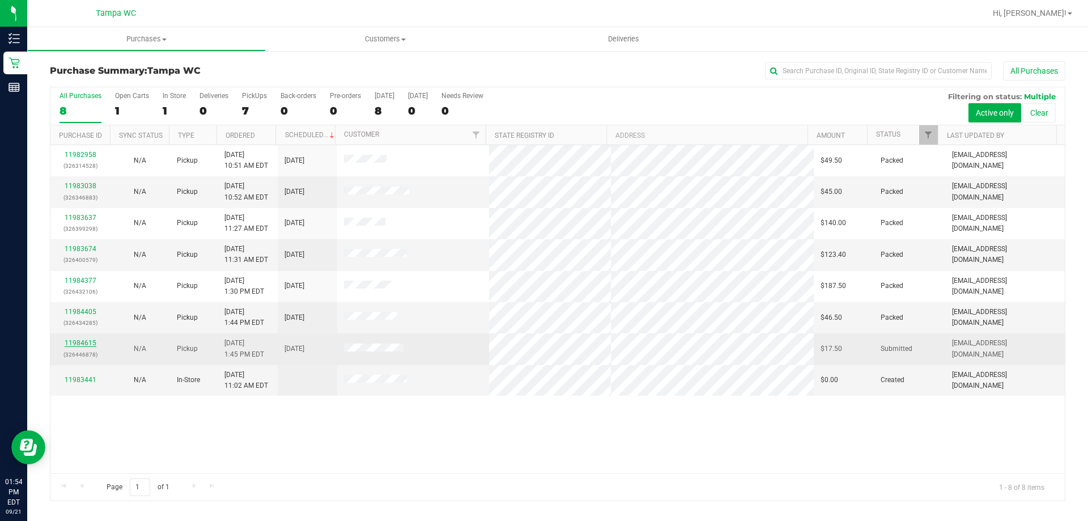
click at [82, 341] on link "11984615" at bounding box center [81, 343] width 32 height 8
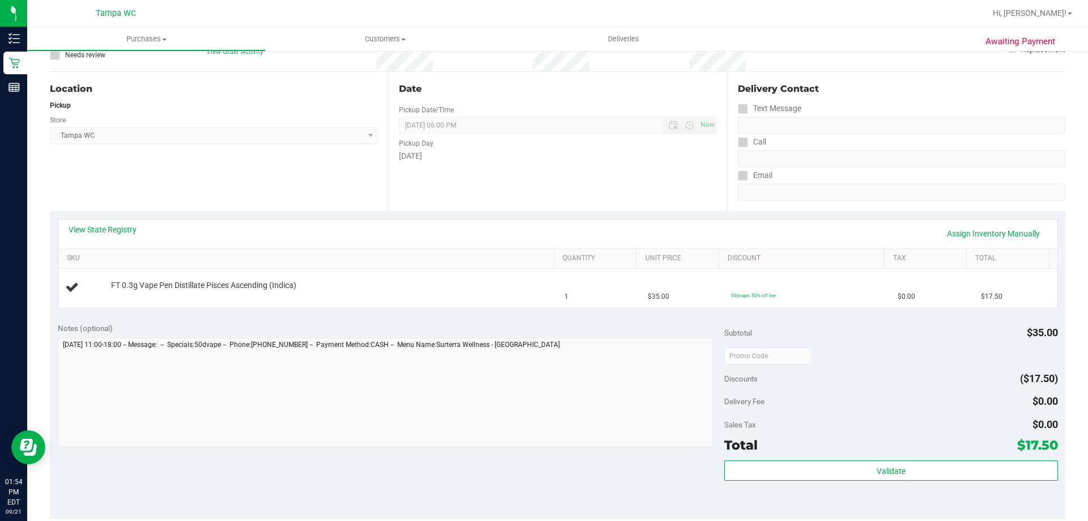
scroll to position [113, 0]
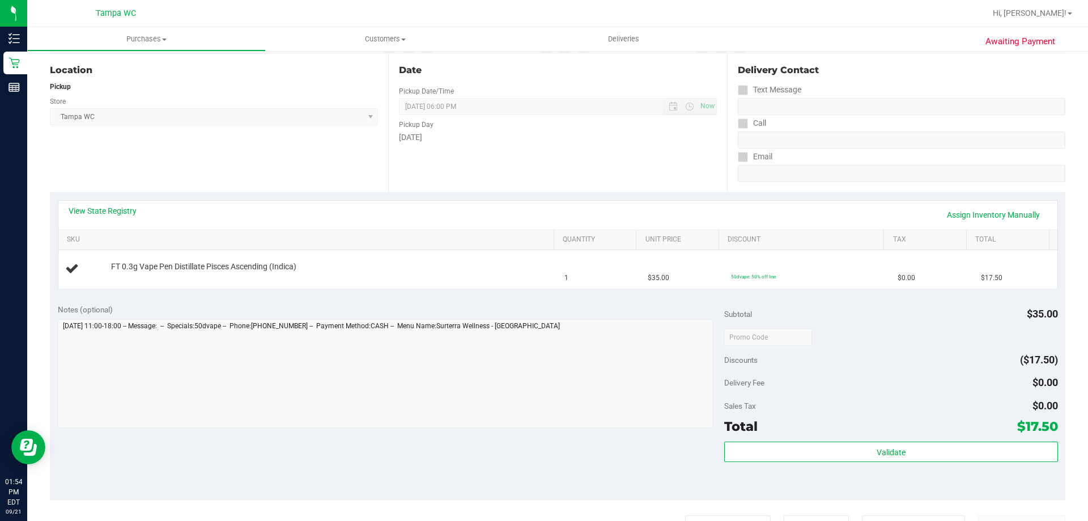
click at [438, 290] on div "View State Registry Assign Inventory Manually SKU Quantity Unit Price Discount …" at bounding box center [558, 244] width 1016 height 104
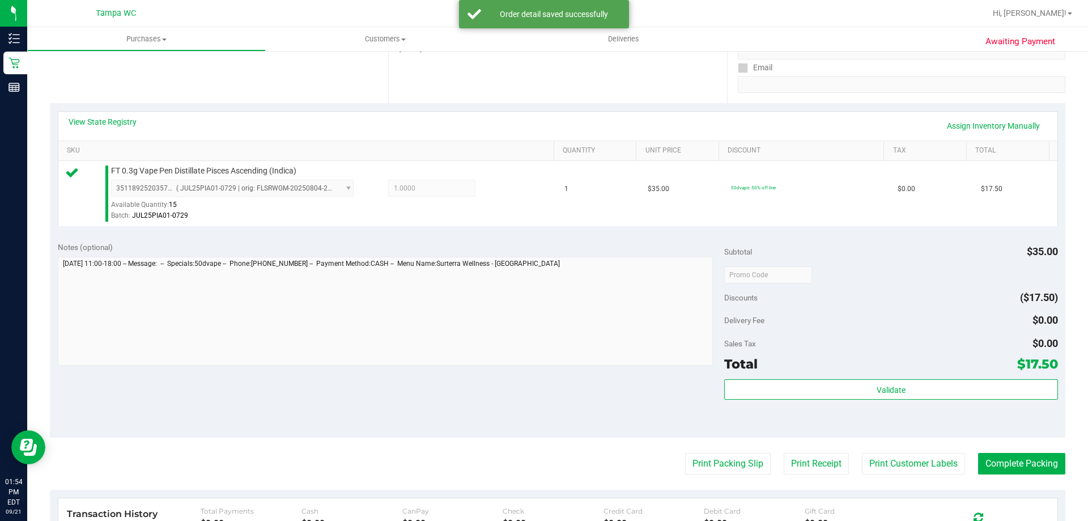
scroll to position [340, 0]
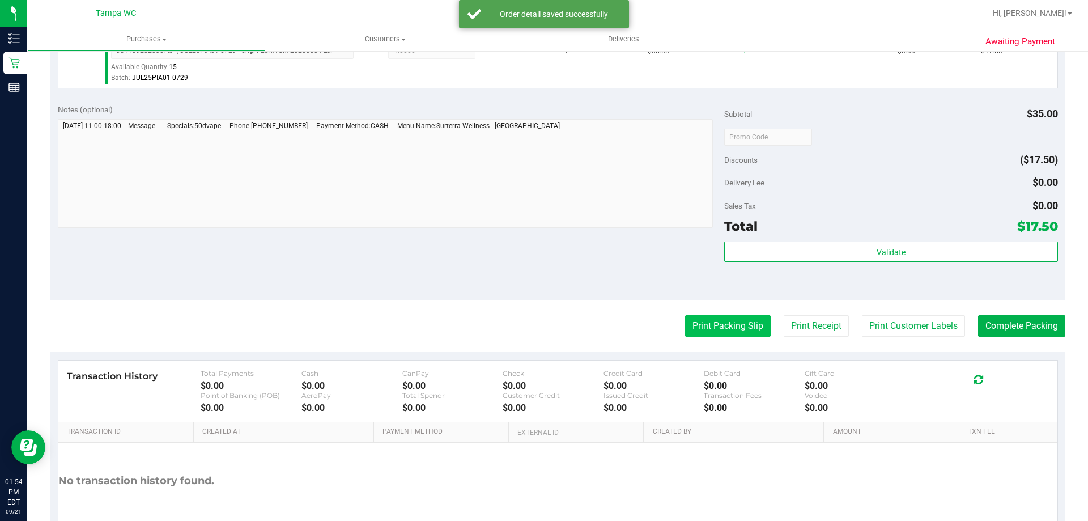
click at [722, 330] on button "Print Packing Slip" at bounding box center [728, 326] width 86 height 22
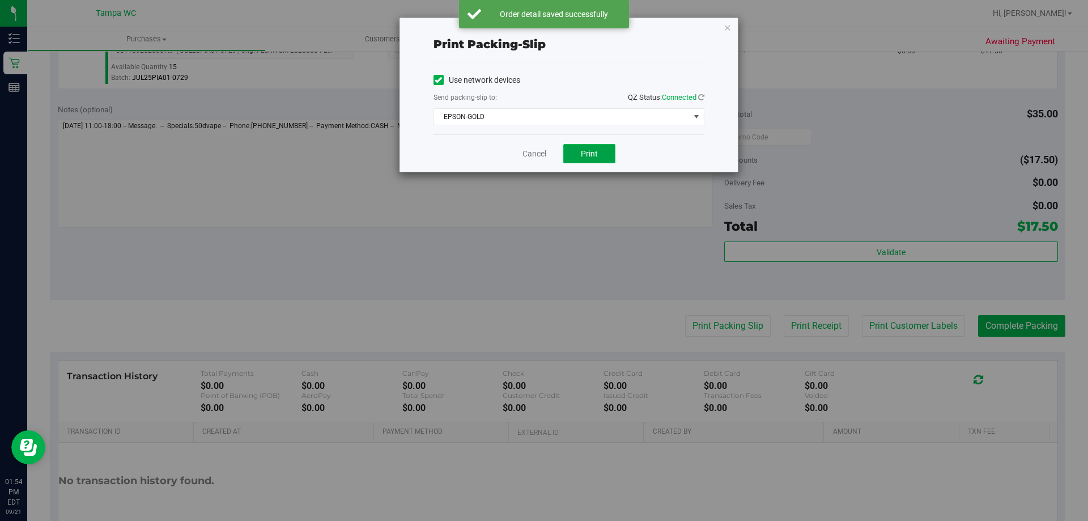
click at [593, 156] on span "Print" at bounding box center [589, 153] width 17 height 9
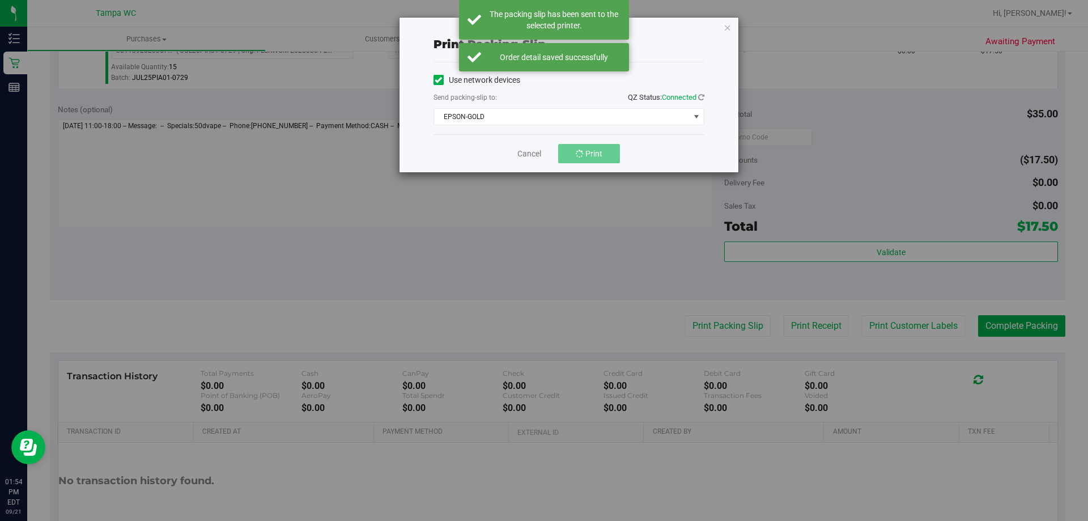
click at [792, 192] on div "Print packing-slip Use network devices Send packing-slip to: QZ Status: Connect…" at bounding box center [548, 260] width 1097 height 521
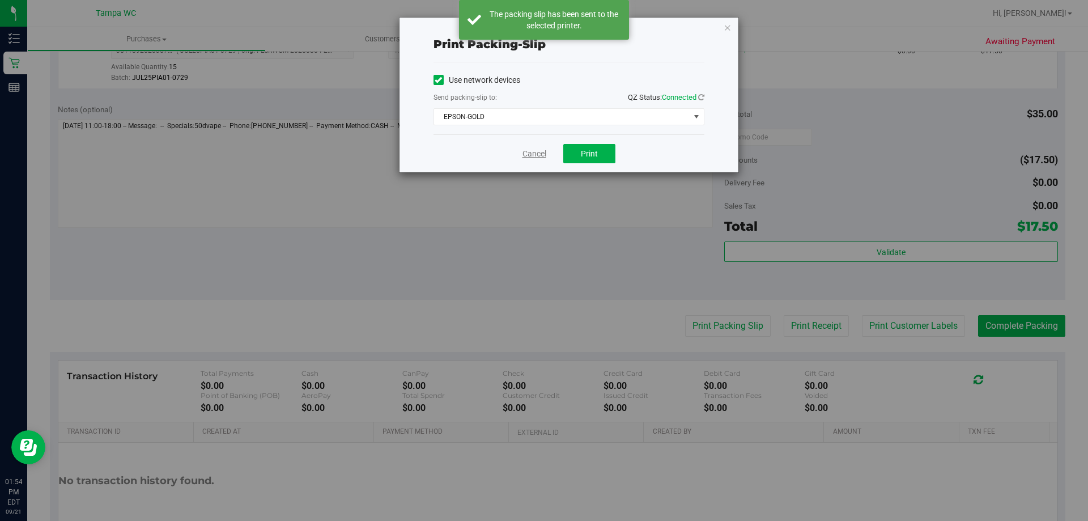
click at [530, 149] on link "Cancel" at bounding box center [535, 154] width 24 height 12
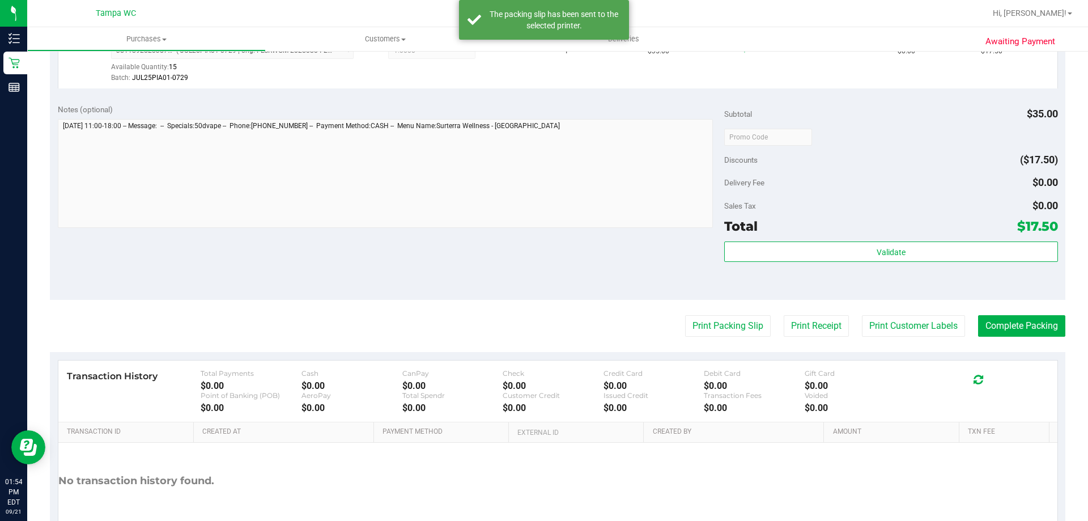
click at [800, 240] on div "Subtotal $35.00 Discounts ($17.50) Delivery Fee $0.00 Sales Tax $0.00 Total $17…" at bounding box center [890, 198] width 333 height 189
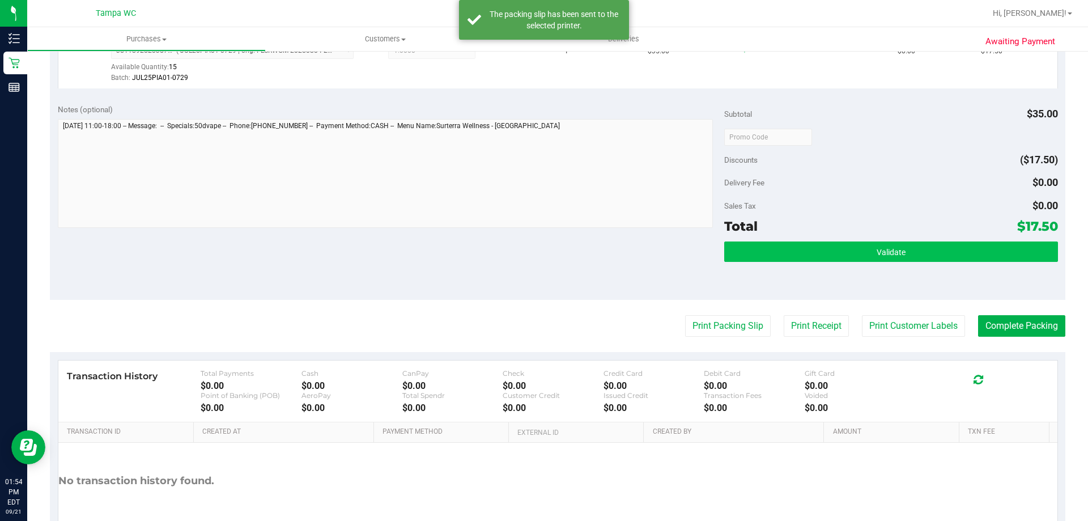
click at [801, 240] on div "Subtotal $35.00 Discounts ($17.50) Delivery Fee $0.00 Sales Tax $0.00 Total $17…" at bounding box center [890, 198] width 333 height 189
click at [803, 247] on button "Validate" at bounding box center [890, 251] width 333 height 20
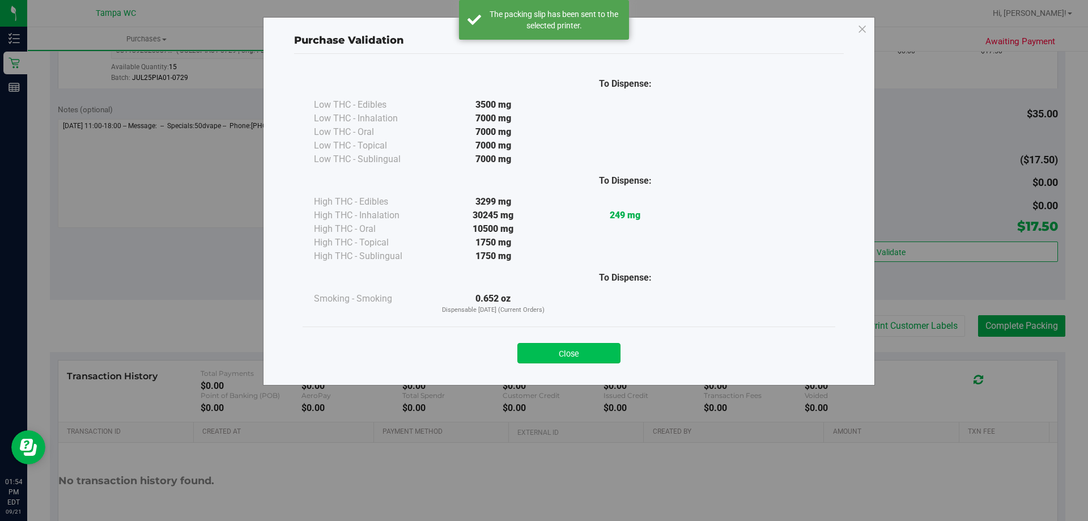
click at [572, 353] on button "Close" at bounding box center [569, 353] width 103 height 20
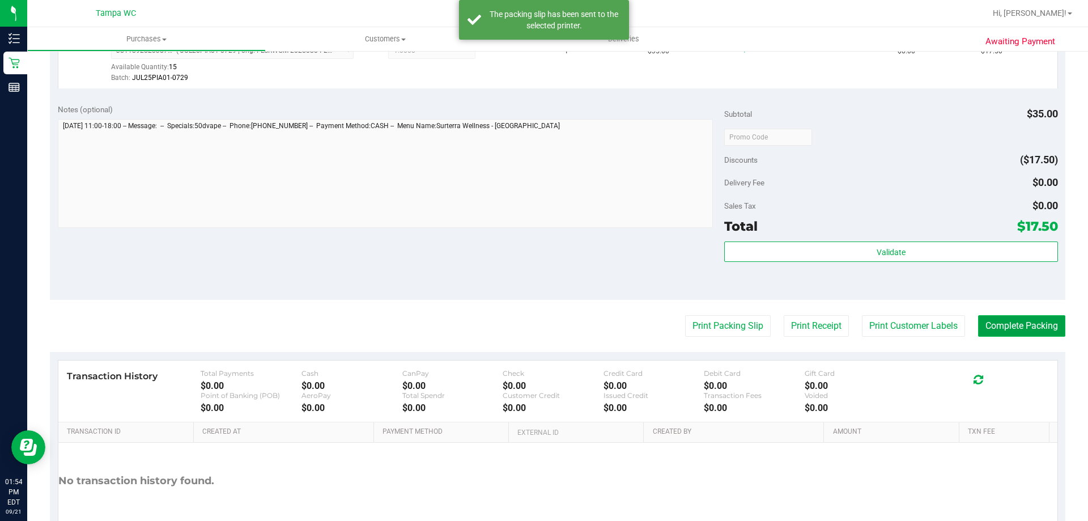
click at [995, 324] on button "Complete Packing" at bounding box center [1021, 326] width 87 height 22
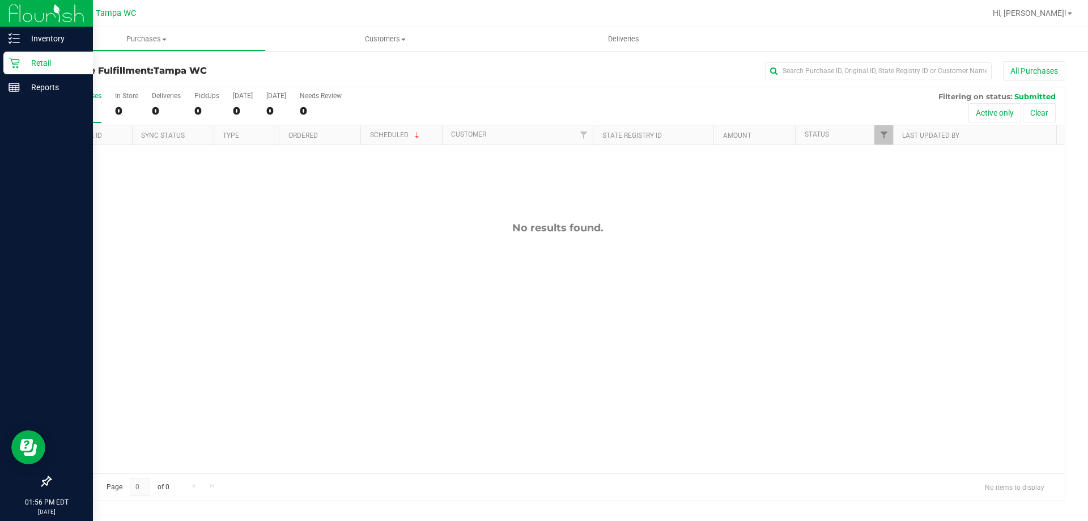
click at [30, 61] on p "Retail" at bounding box center [54, 63] width 68 height 14
